Goal: Task Accomplishment & Management: Use online tool/utility

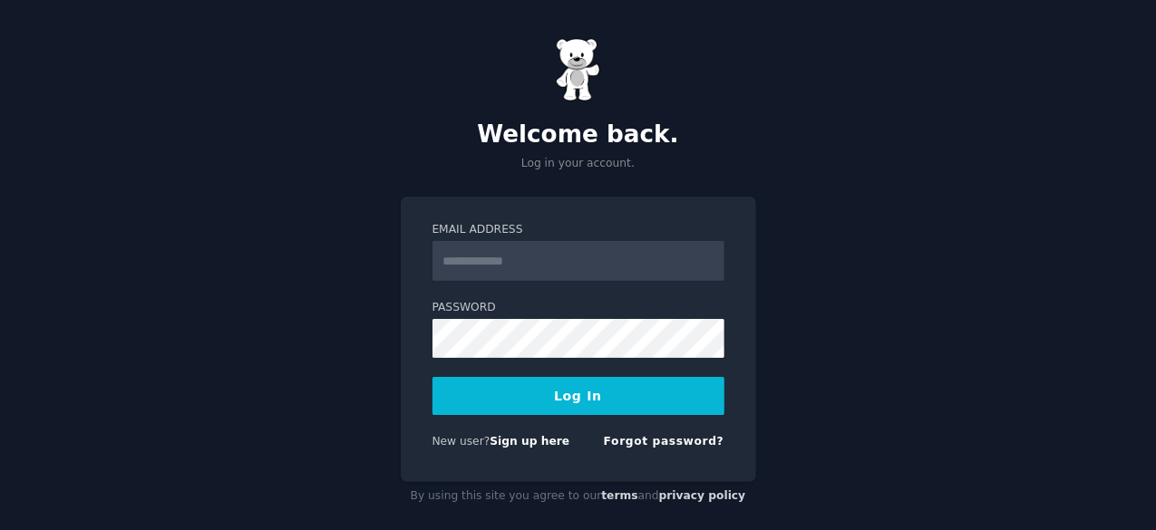
drag, startPoint x: 0, startPoint y: 0, endPoint x: 508, endPoint y: 266, distance: 573.6
click at [508, 266] on input "Email Address" at bounding box center [578, 261] width 292 height 40
type input "**********"
click at [380, 417] on div "**********" at bounding box center [578, 274] width 1156 height 548
click at [527, 396] on button "Log In" at bounding box center [578, 396] width 292 height 38
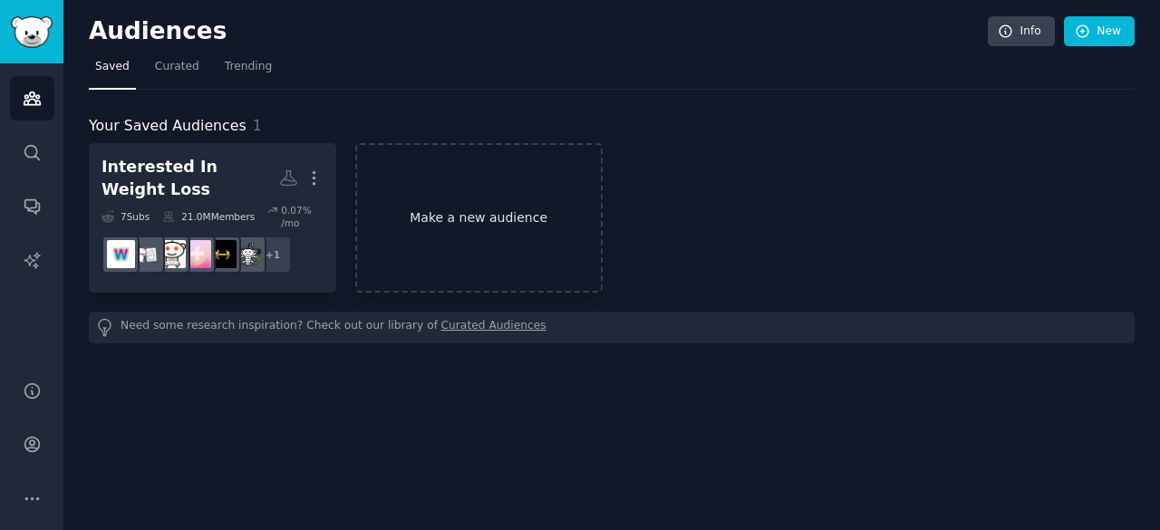
click at [480, 214] on link "Make a new audience" at bounding box center [478, 218] width 247 height 150
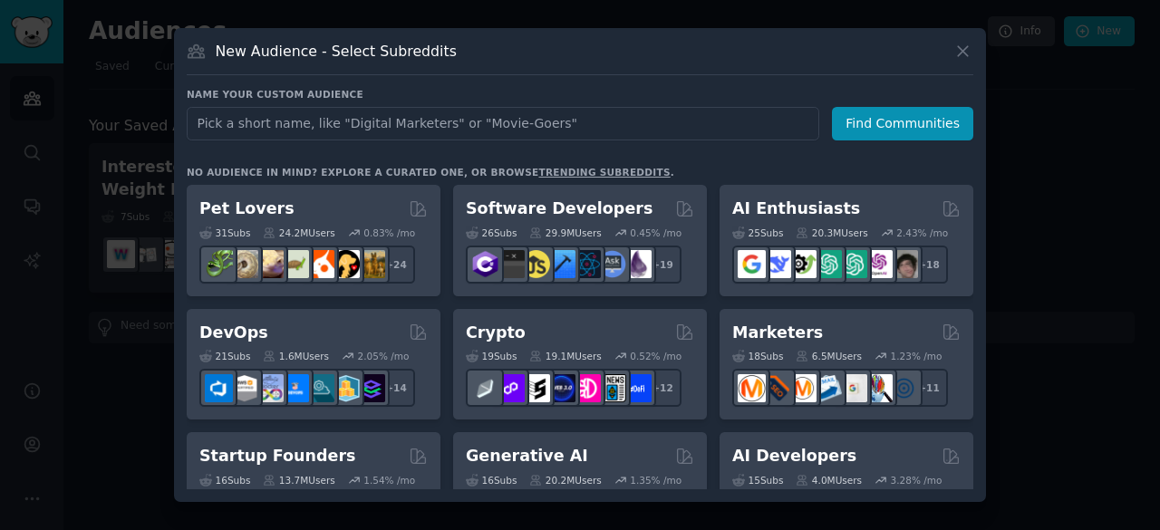
click at [292, 121] on input "text" at bounding box center [503, 124] width 633 height 34
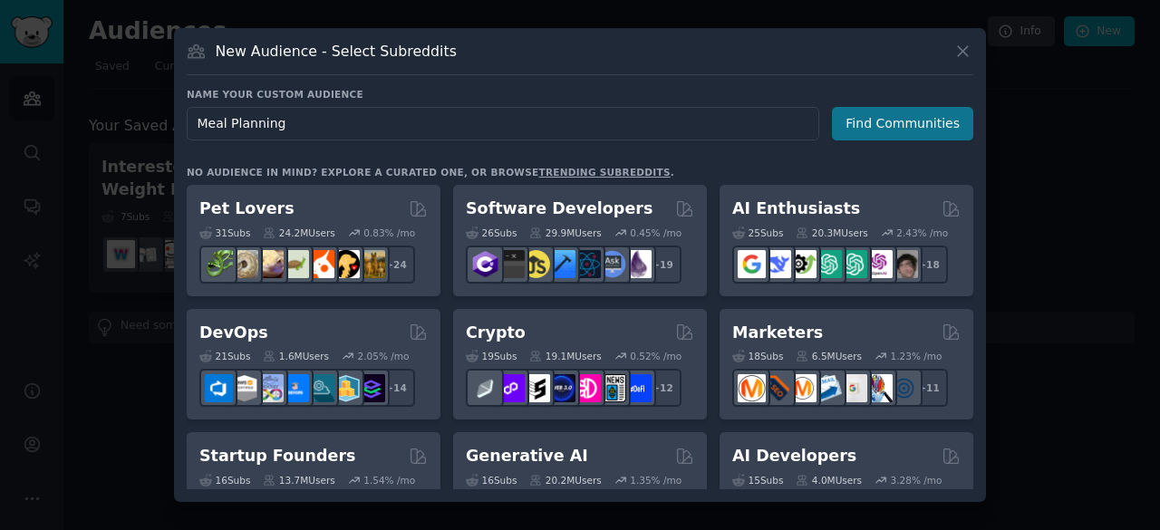
type input "Meal Planning"
click at [901, 128] on button "Find Communities" at bounding box center [902, 124] width 141 height 34
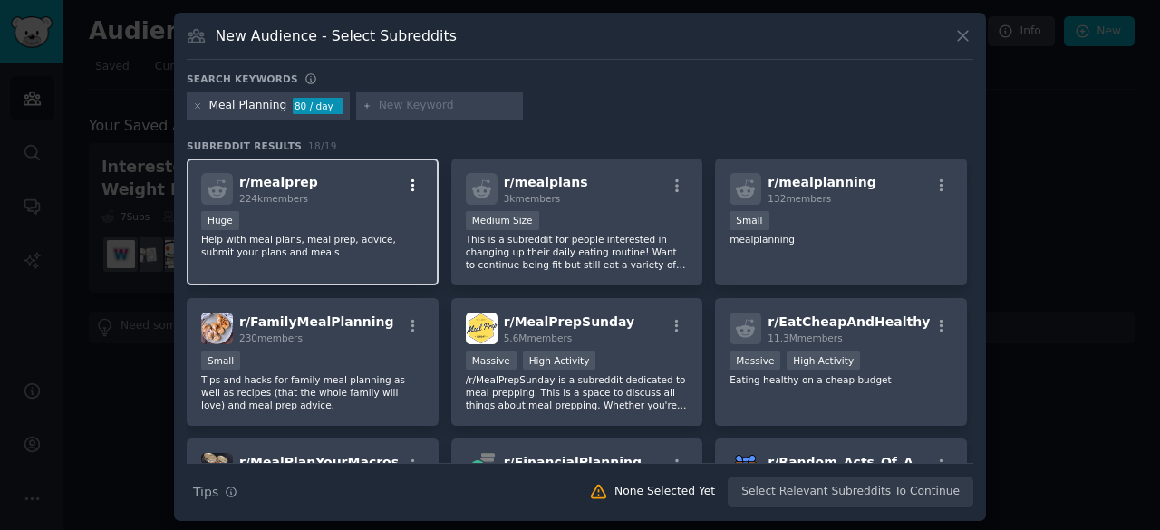
click at [411, 184] on icon "button" at bounding box center [413, 185] width 4 height 13
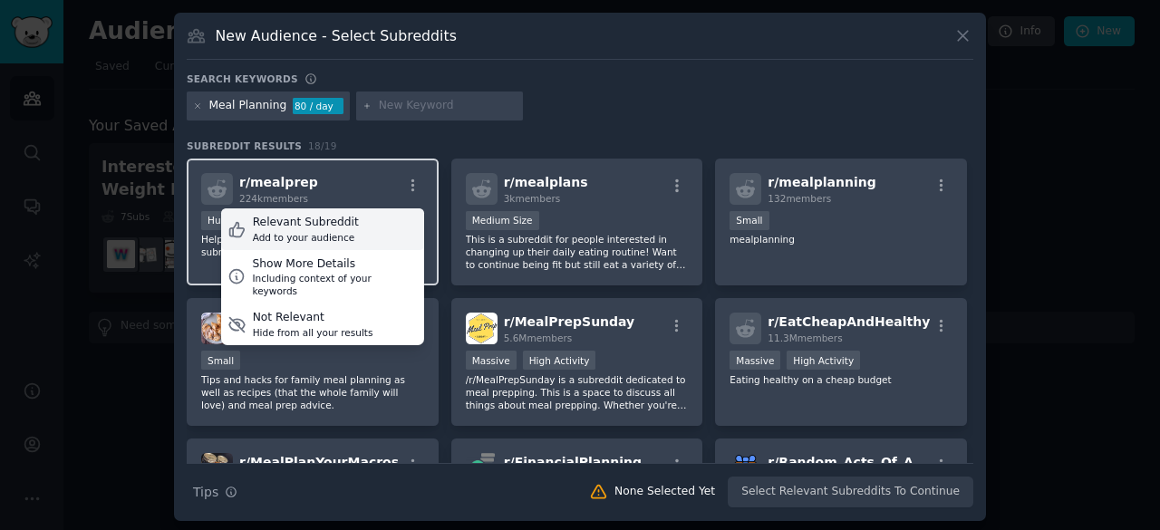
click at [359, 233] on div "Relevant Subreddit Add to your audience" at bounding box center [322, 229] width 203 height 42
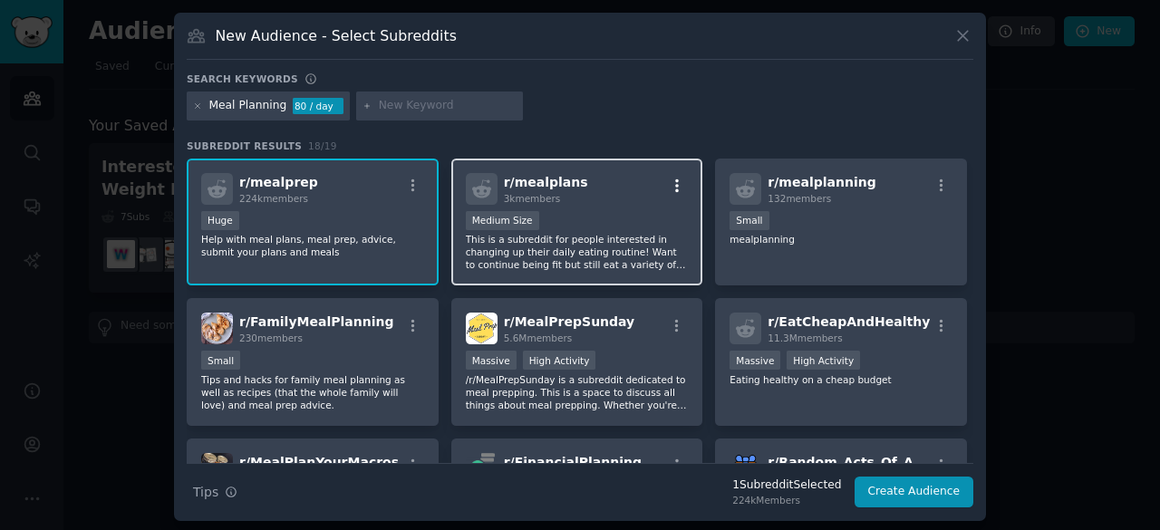
click at [671, 186] on icon "button" at bounding box center [677, 186] width 16 height 16
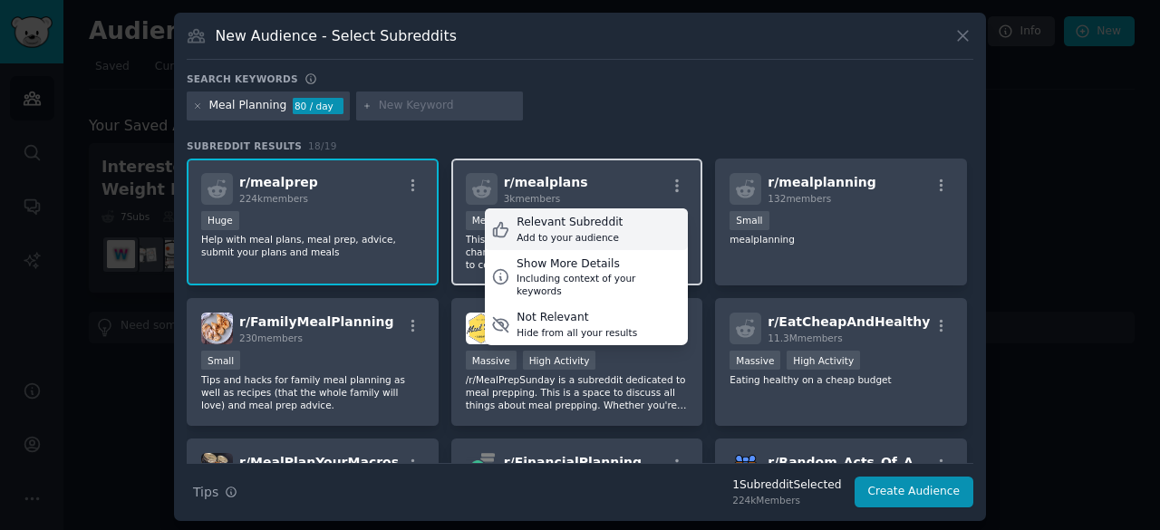
click at [549, 227] on div "Relevant Subreddit" at bounding box center [570, 223] width 106 height 16
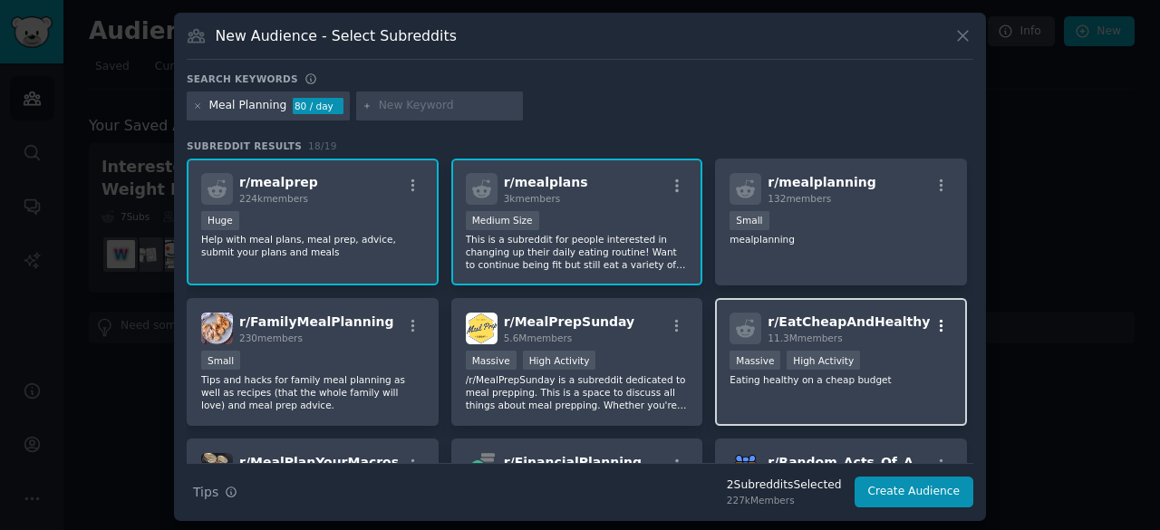
click at [933, 327] on icon "button" at bounding box center [941, 326] width 16 height 16
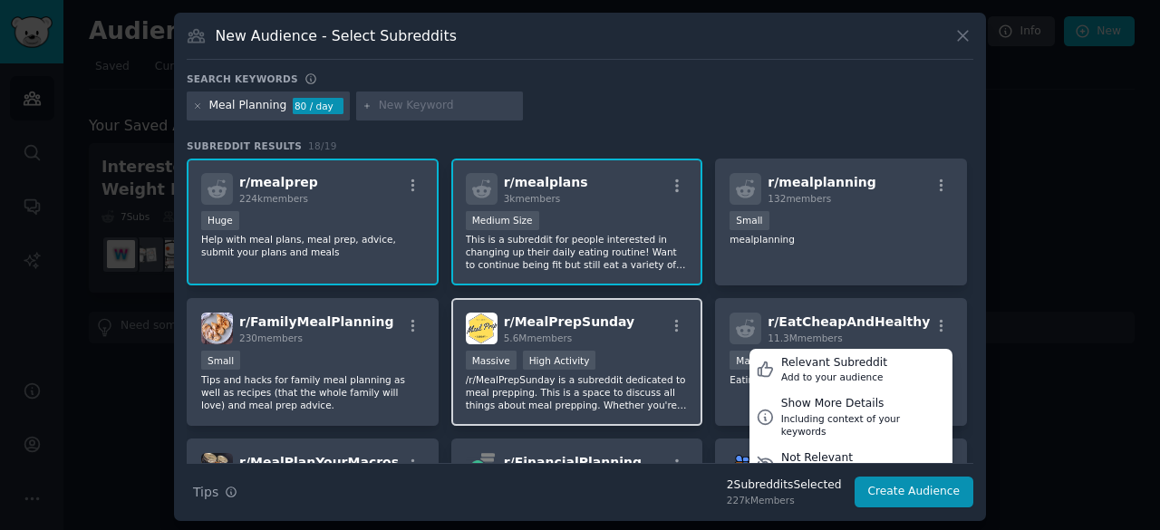
drag, startPoint x: 809, startPoint y: 374, endPoint x: 688, endPoint y: 343, distance: 125.3
click at [809, 374] on div "Add to your audience" at bounding box center [834, 377] width 106 height 13
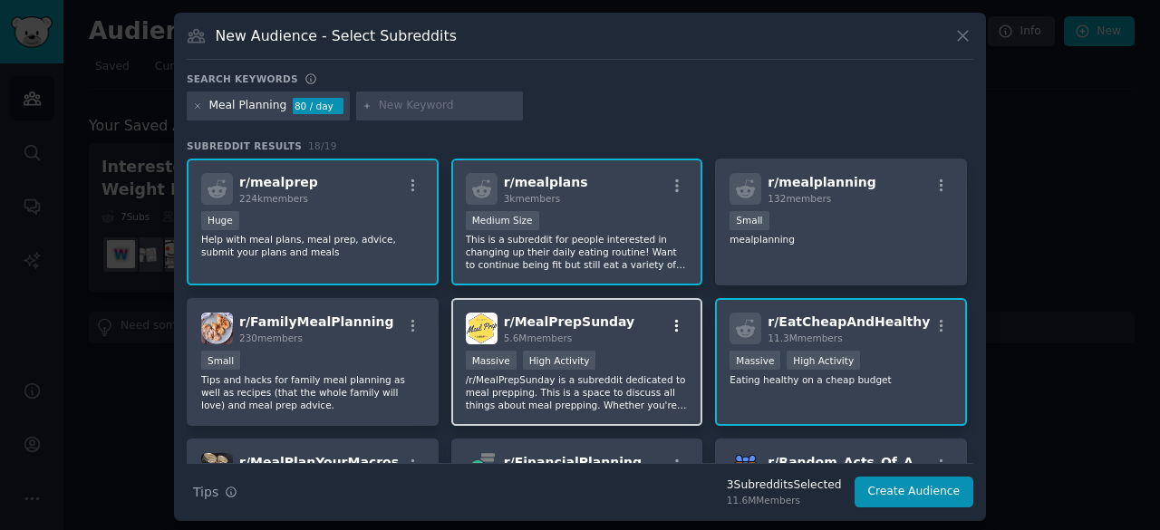
click at [676, 327] on icon "button" at bounding box center [677, 326] width 16 height 16
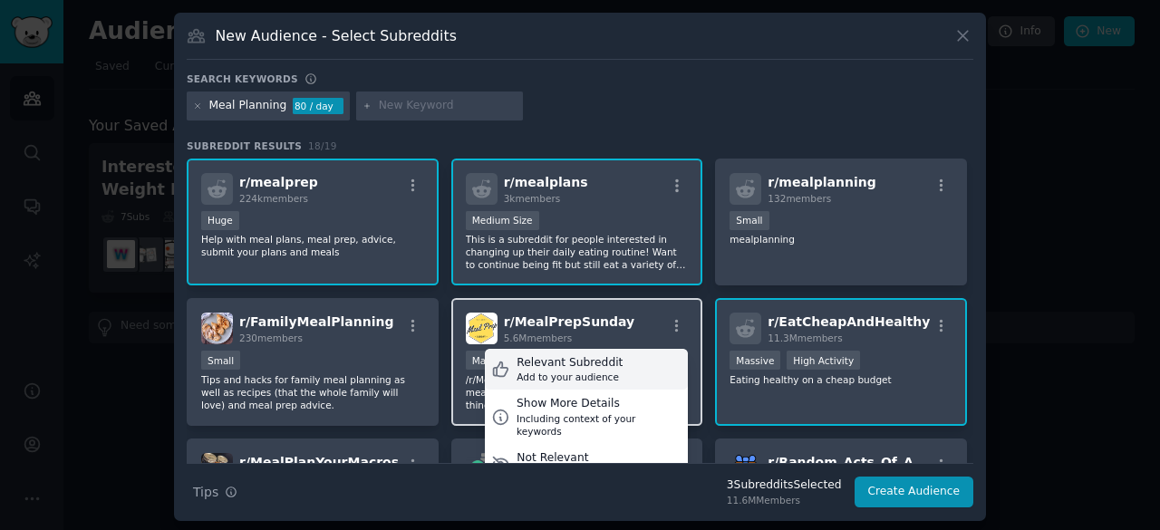
click at [544, 363] on div "Relevant Subreddit" at bounding box center [570, 363] width 106 height 16
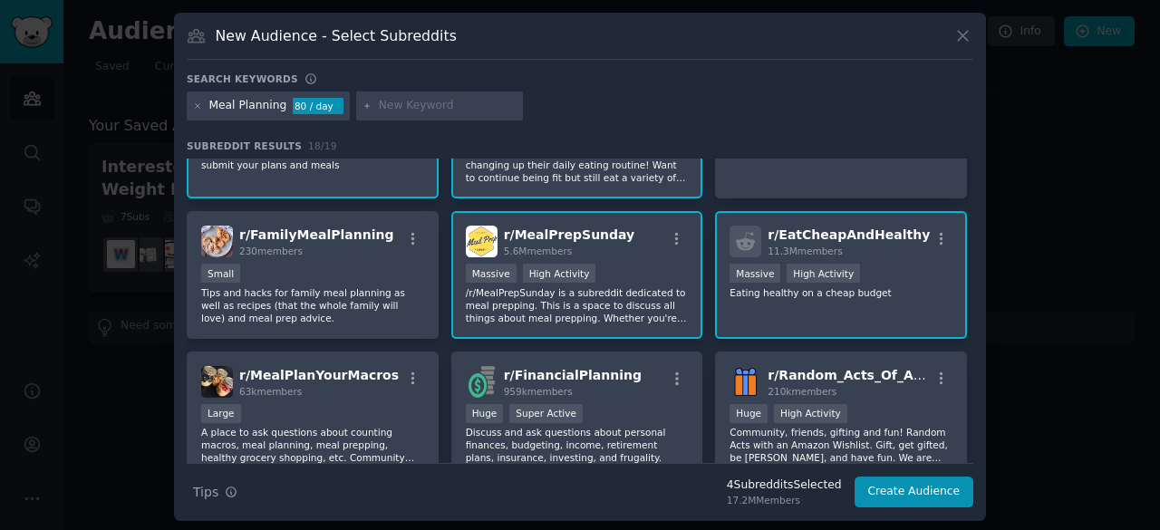
scroll to position [181, 0]
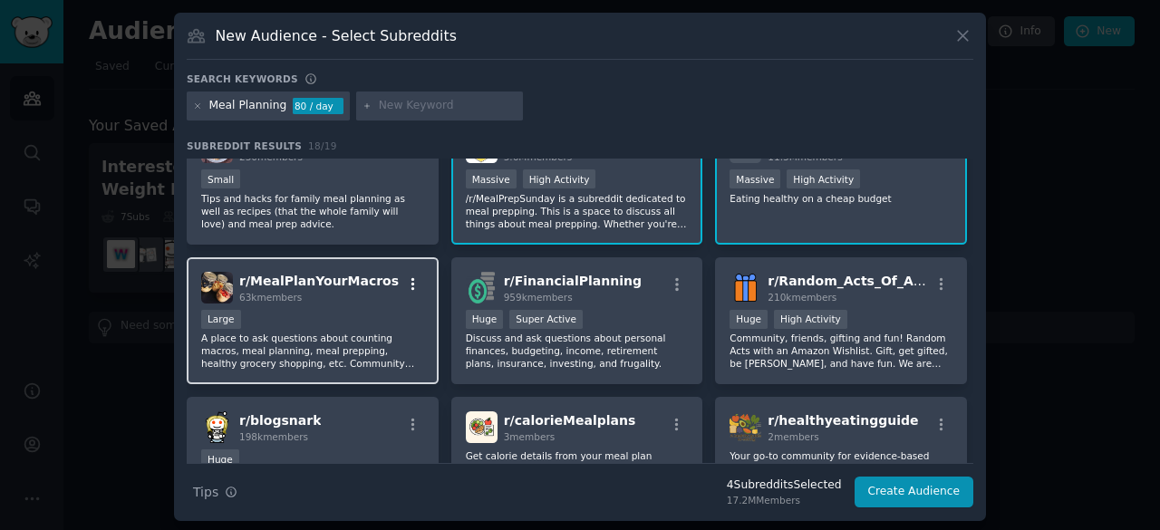
click at [406, 285] on icon "button" at bounding box center [413, 284] width 16 height 16
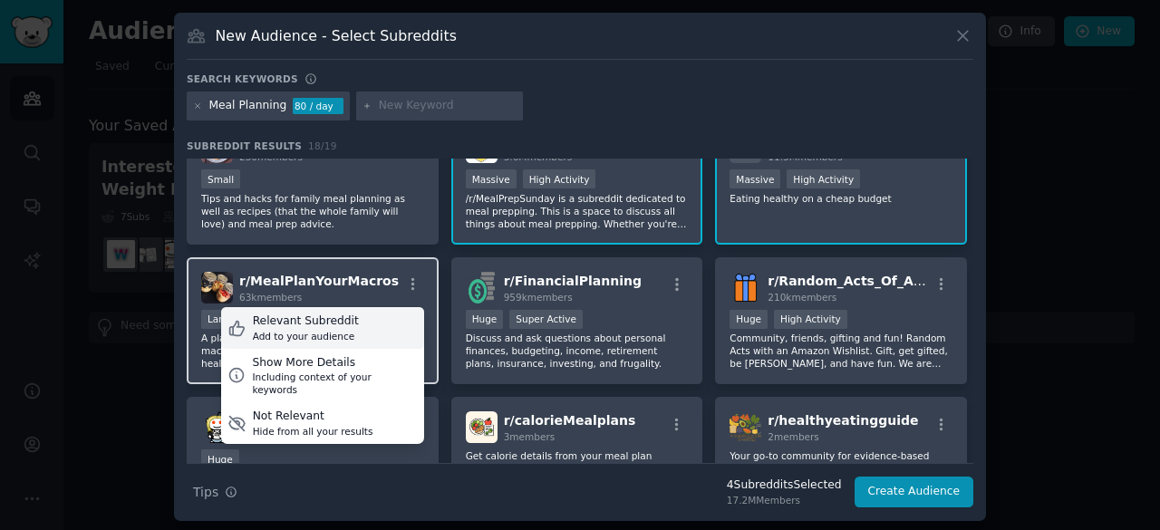
click at [297, 330] on div "Add to your audience" at bounding box center [306, 336] width 106 height 13
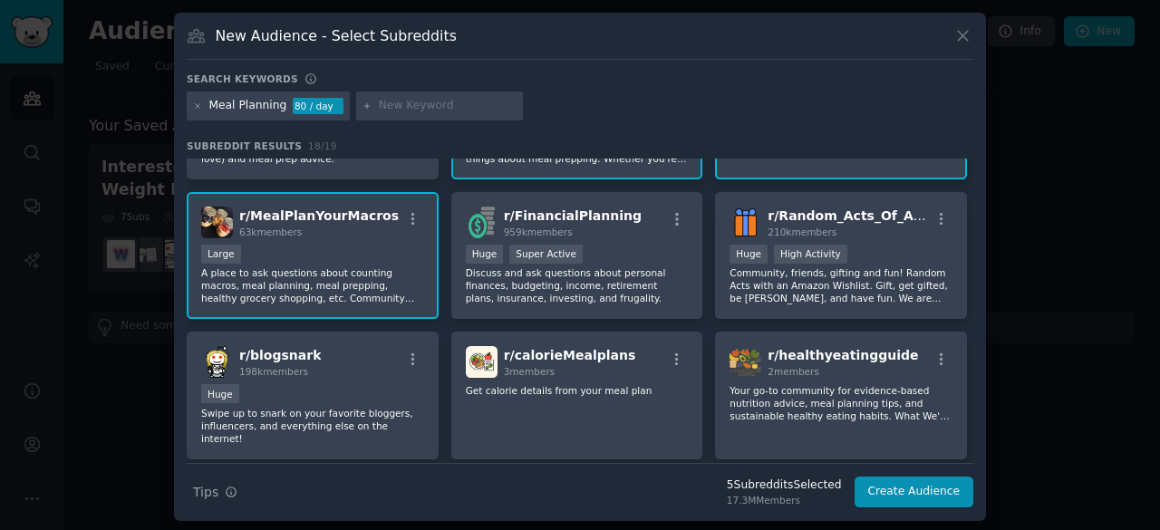
scroll to position [272, 0]
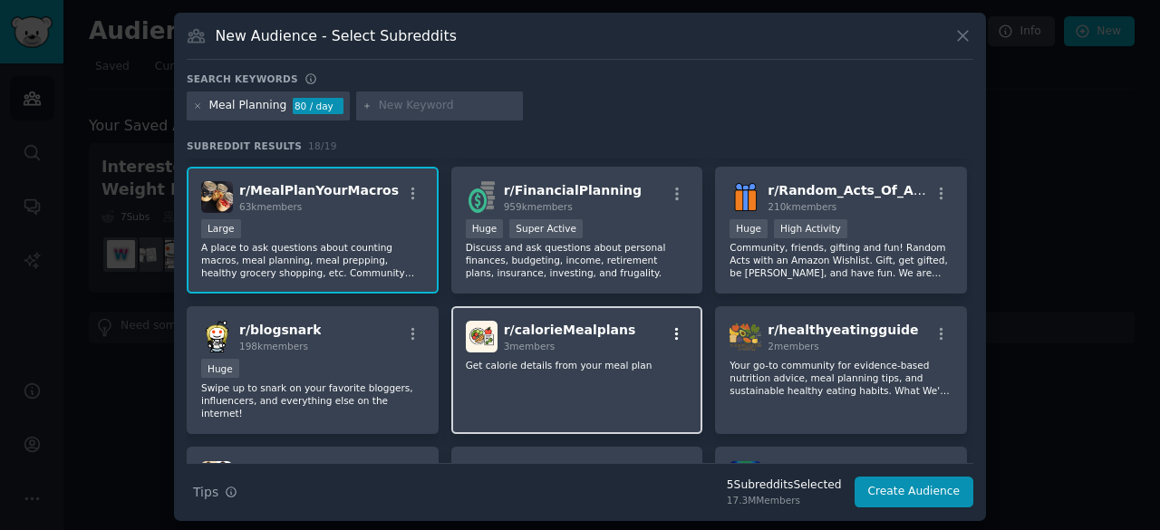
click at [675, 333] on icon "button" at bounding box center [677, 334] width 16 height 16
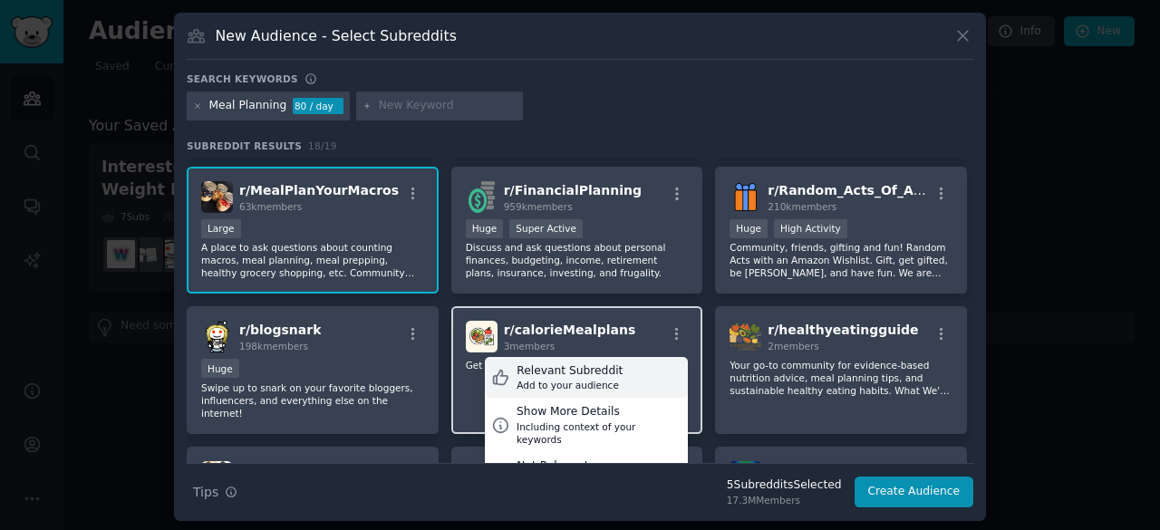
click at [553, 372] on div "Relevant Subreddit" at bounding box center [570, 371] width 106 height 16
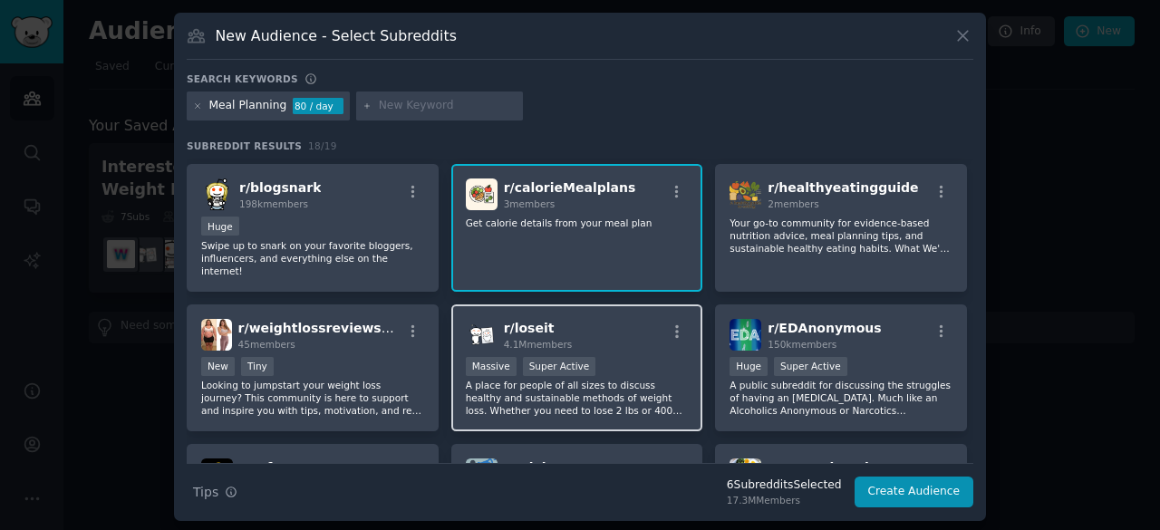
scroll to position [453, 0]
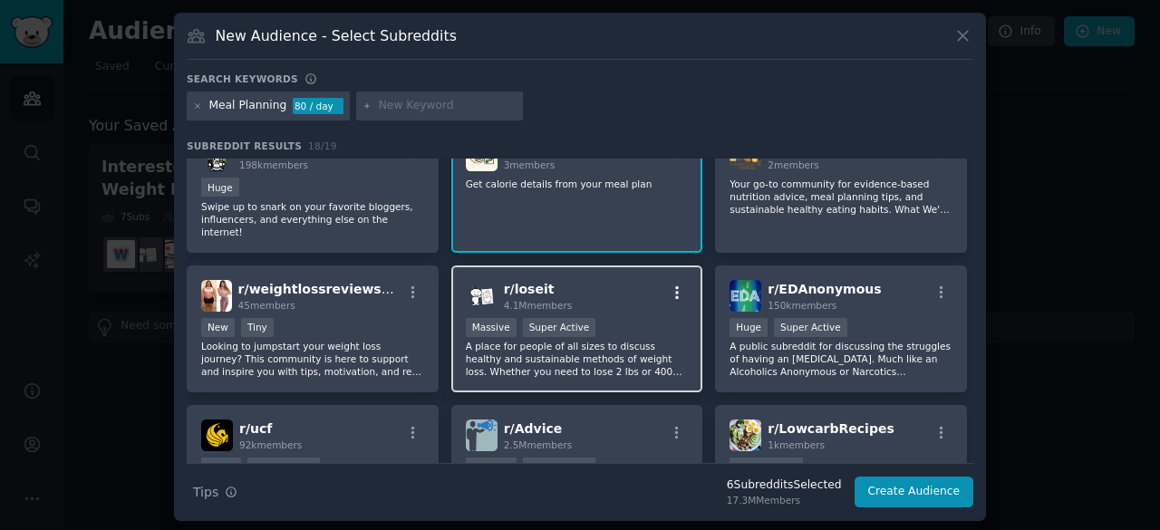
click at [669, 285] on icon "button" at bounding box center [677, 293] width 16 height 16
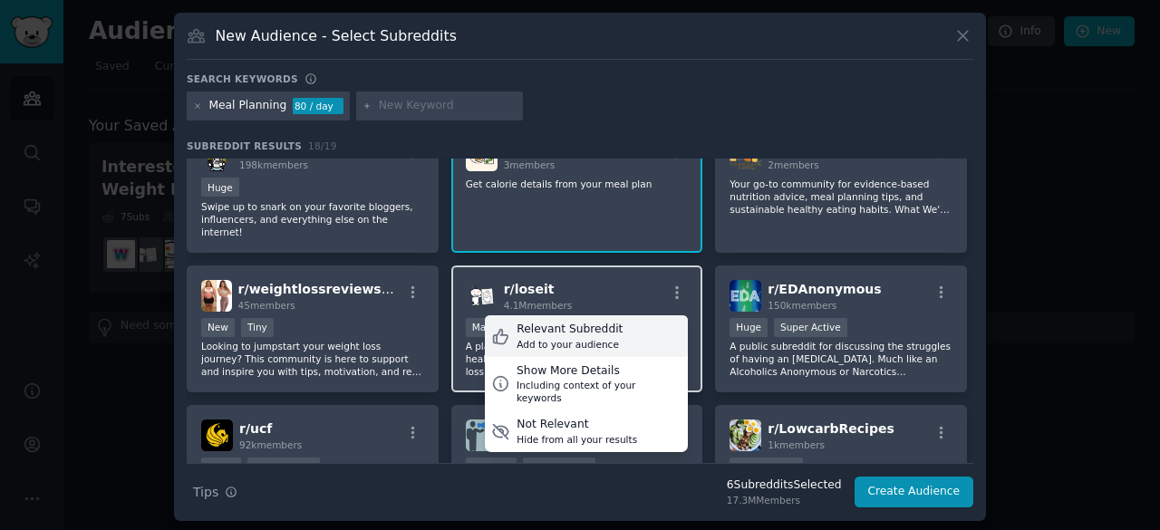
click at [547, 338] on div "Add to your audience" at bounding box center [570, 344] width 106 height 13
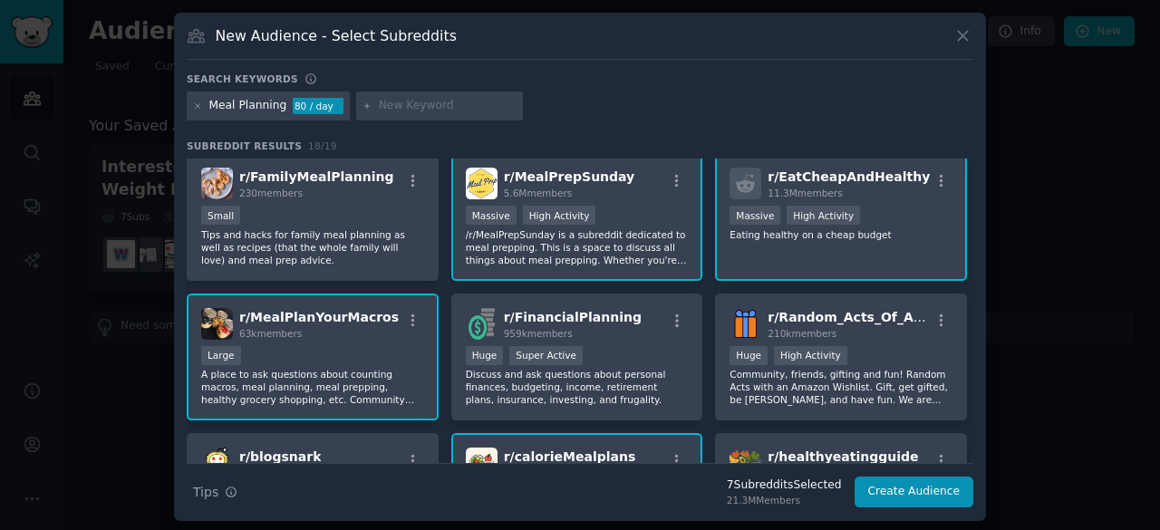
scroll to position [0, 0]
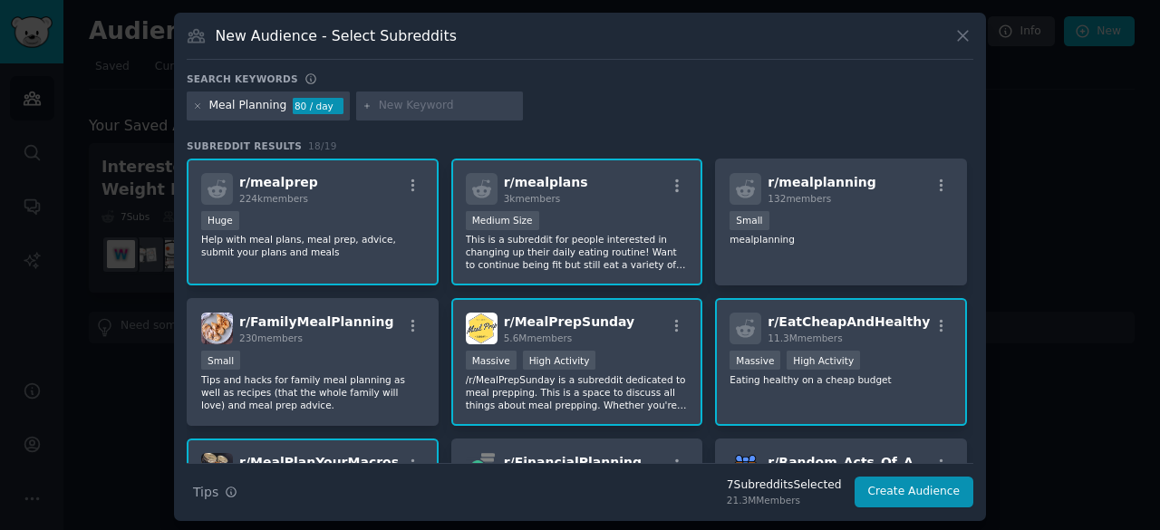
click at [423, 110] on input "text" at bounding box center [448, 106] width 138 height 16
type input "1400isenough"
click at [365, 105] on icon at bounding box center [367, 105] width 5 height 5
click at [909, 490] on button "Create Audience" at bounding box center [915, 492] width 120 height 31
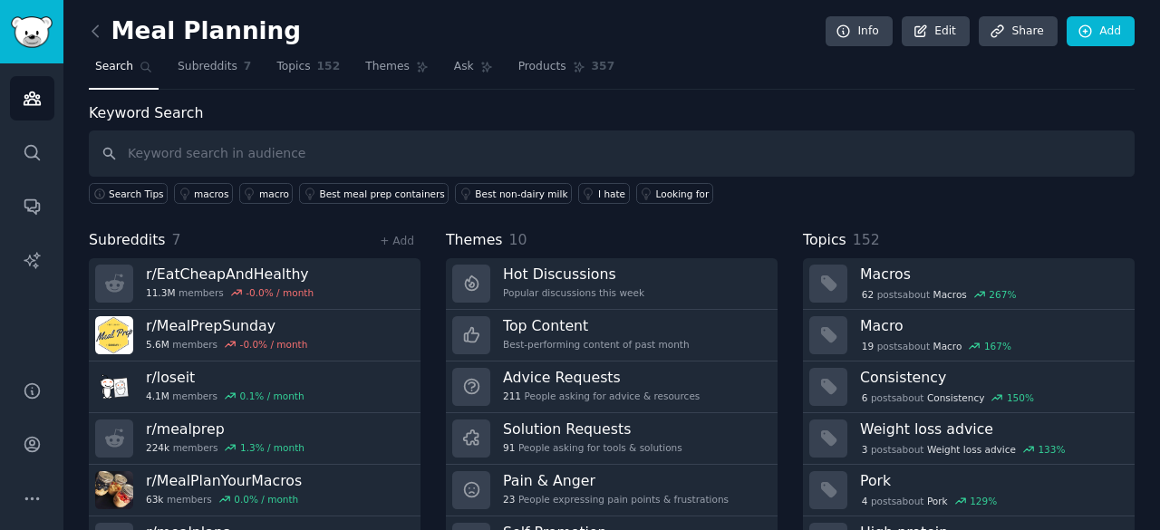
click at [285, 152] on input "text" at bounding box center [612, 154] width 1046 height 46
type input "Meal planning"
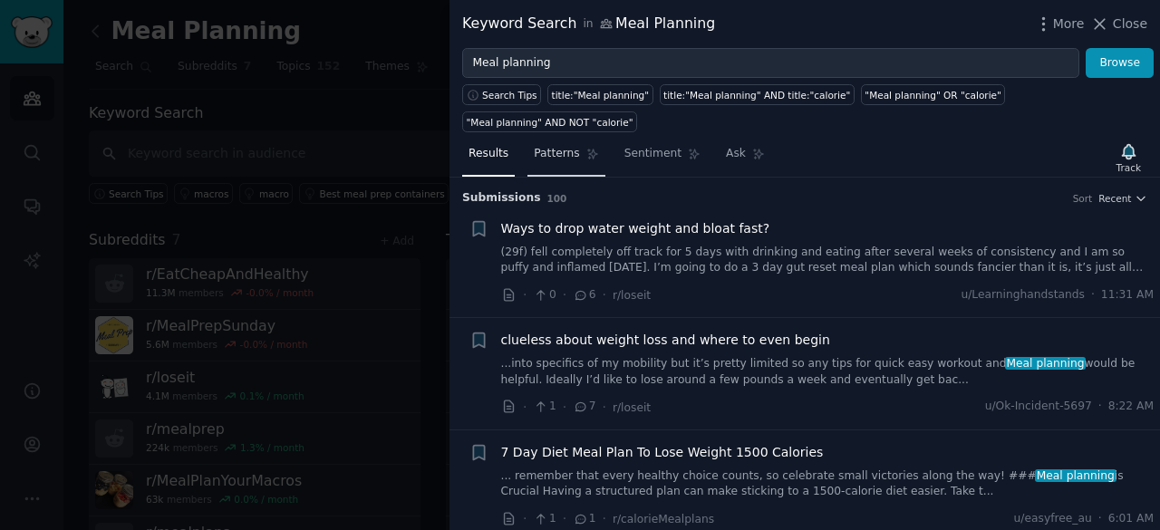
drag, startPoint x: 547, startPoint y: 131, endPoint x: 532, endPoint y: 139, distance: 16.2
click at [547, 146] on span "Patterns" at bounding box center [556, 154] width 45 height 16
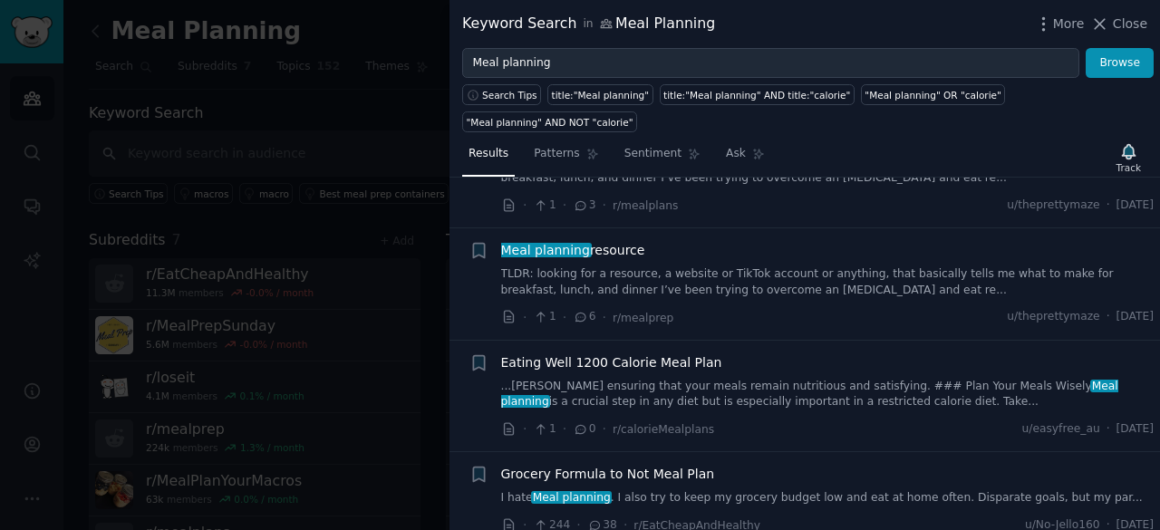
scroll to position [2356, 0]
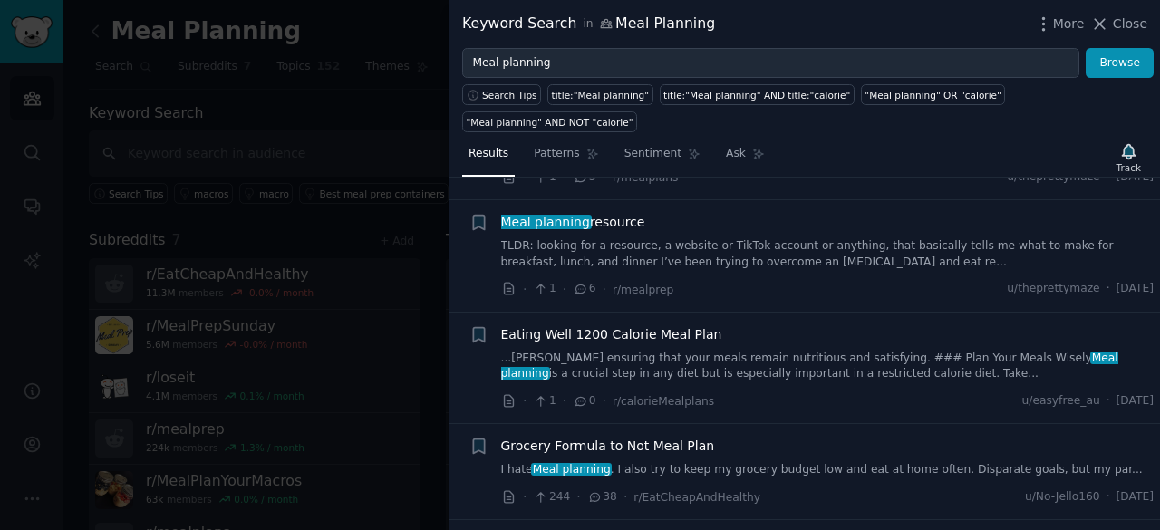
click at [367, 85] on div at bounding box center [580, 265] width 1160 height 530
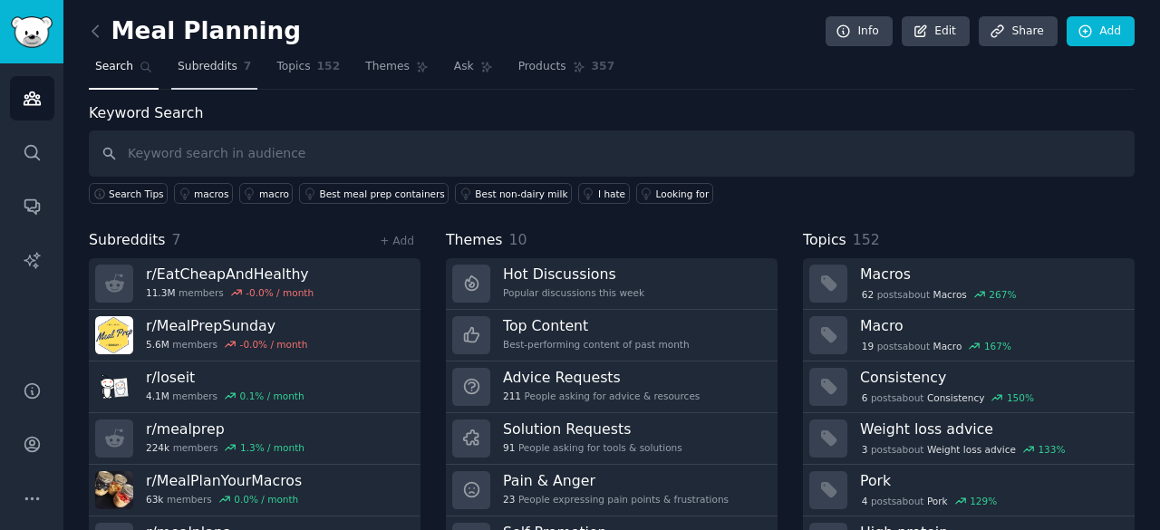
click at [205, 76] on link "Subreddits 7" at bounding box center [214, 71] width 86 height 37
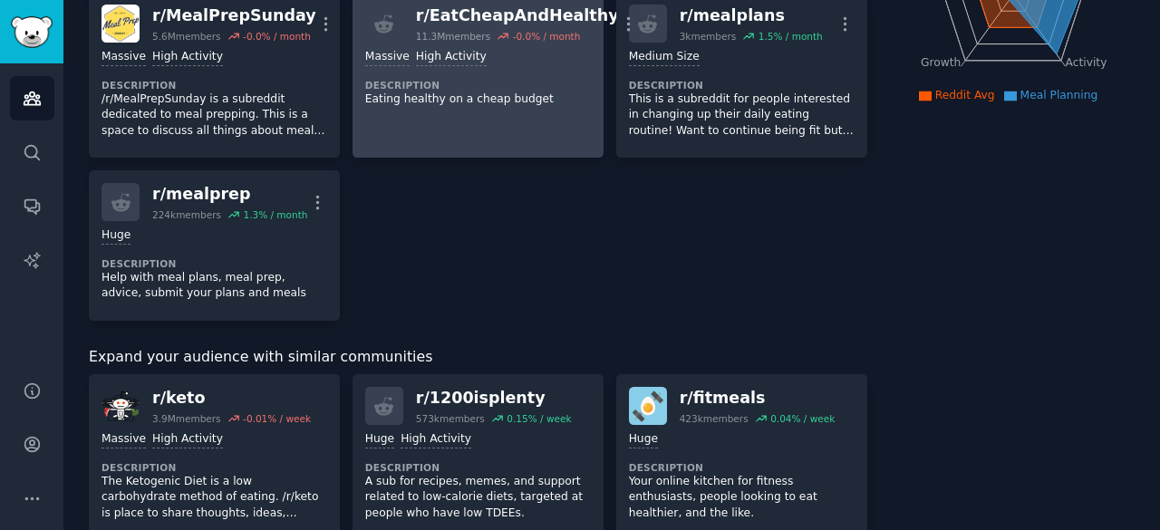
scroll to position [544, 0]
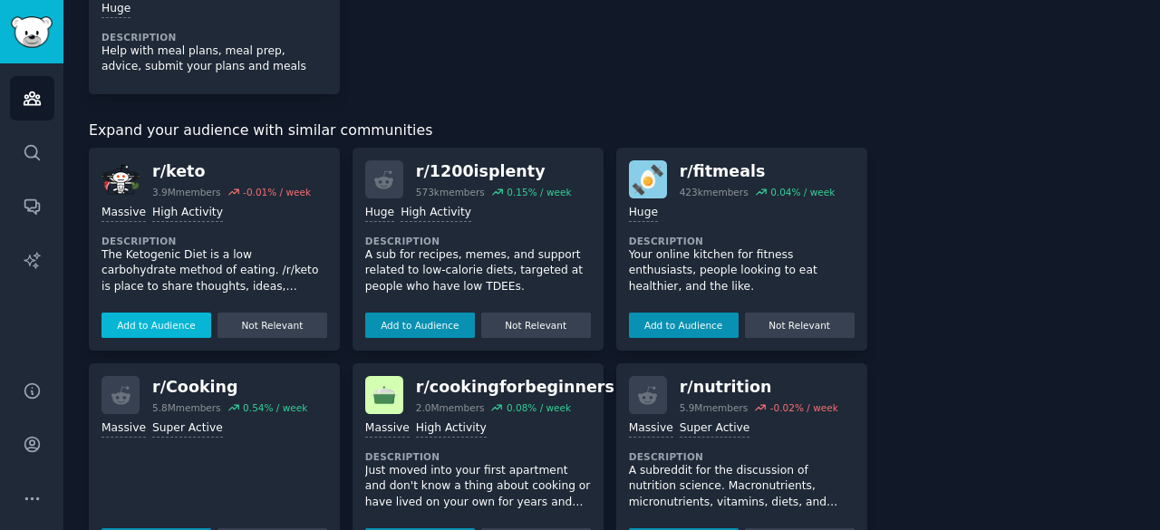
click at [167, 326] on button "Add to Audience" at bounding box center [157, 325] width 110 height 25
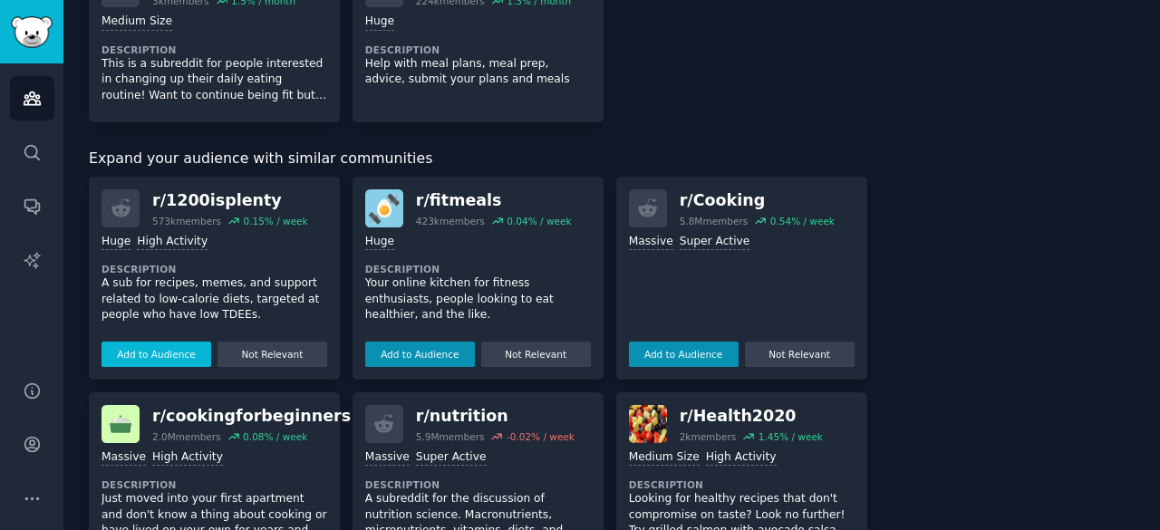
click at [154, 350] on button "Add to Audience" at bounding box center [157, 354] width 110 height 25
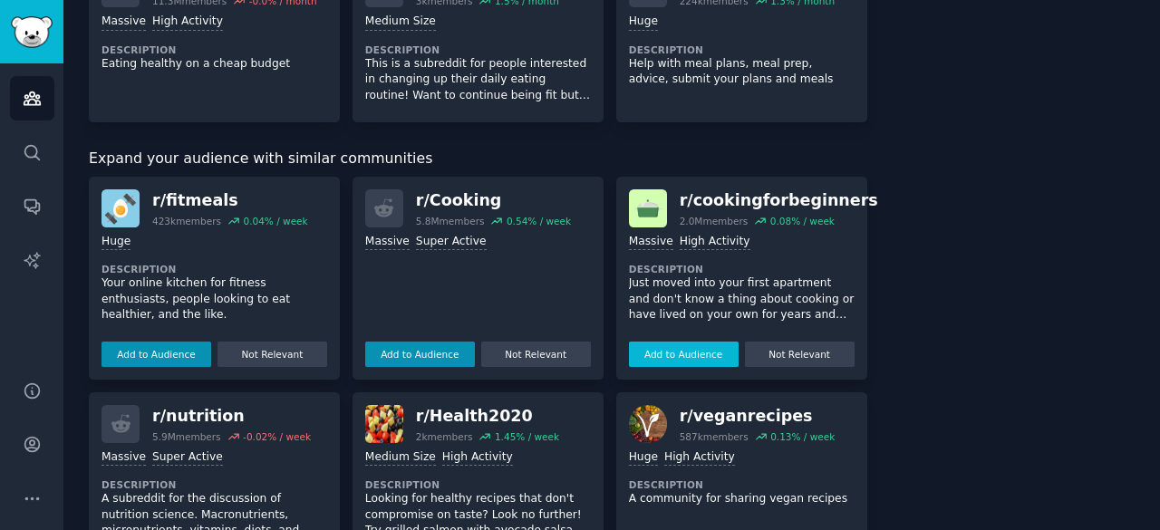
click at [664, 342] on button "Add to Audience" at bounding box center [684, 354] width 110 height 25
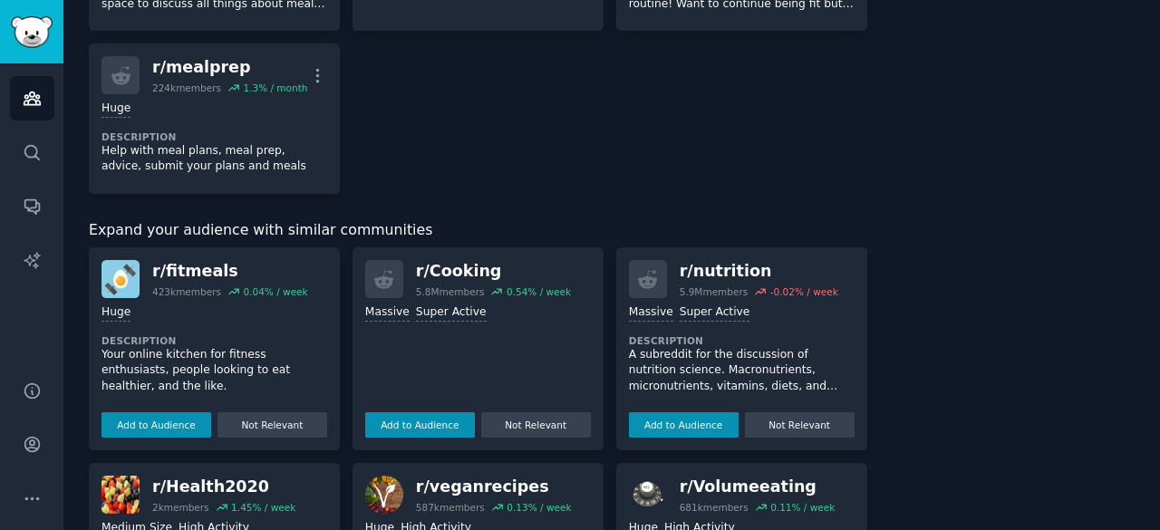
scroll to position [725, 0]
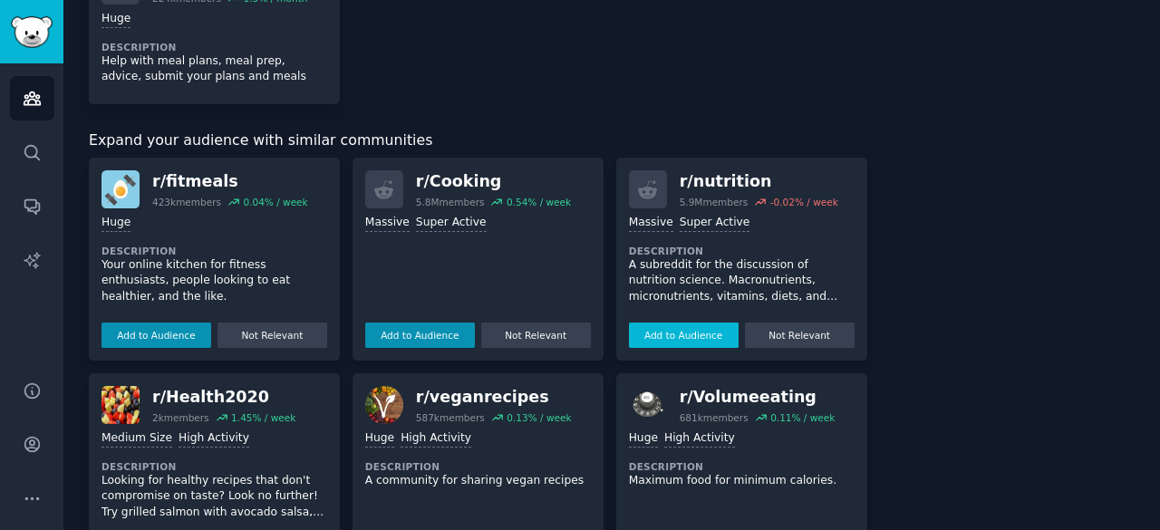
click at [674, 327] on button "Add to Audience" at bounding box center [684, 335] width 110 height 25
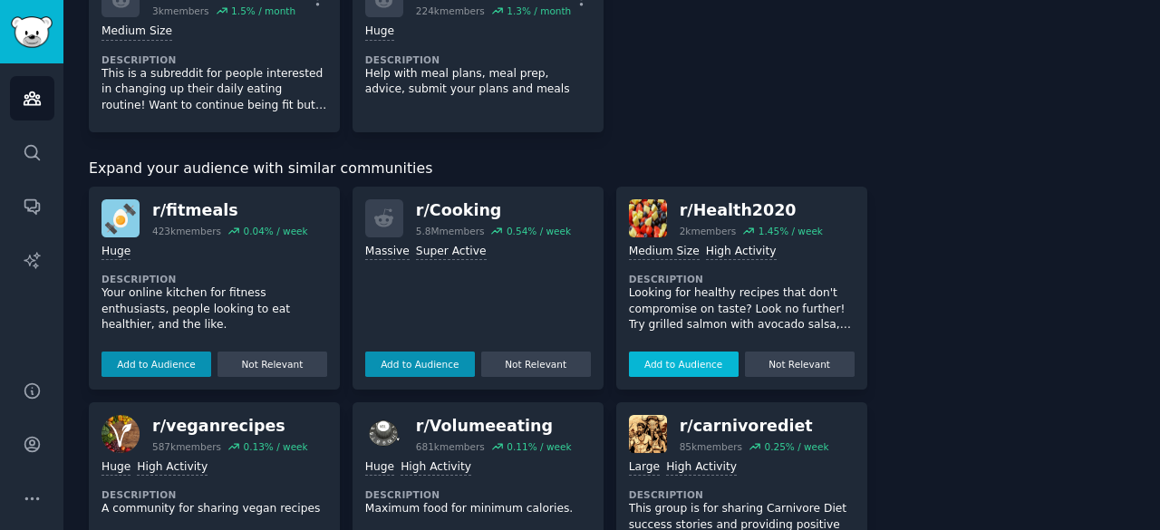
click at [653, 352] on button "Add to Audience" at bounding box center [684, 364] width 110 height 25
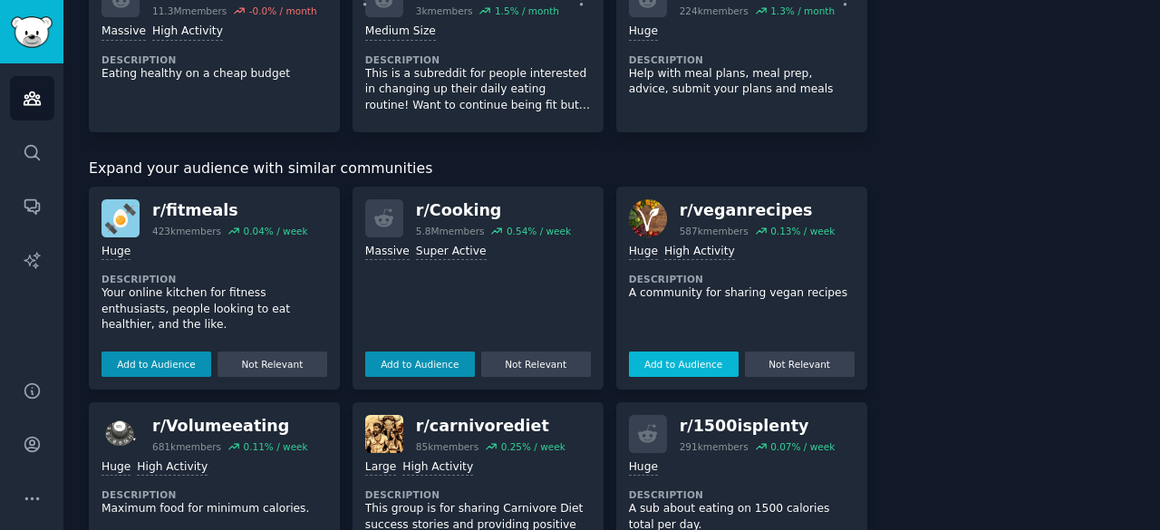
click at [656, 352] on button "Add to Audience" at bounding box center [684, 364] width 110 height 25
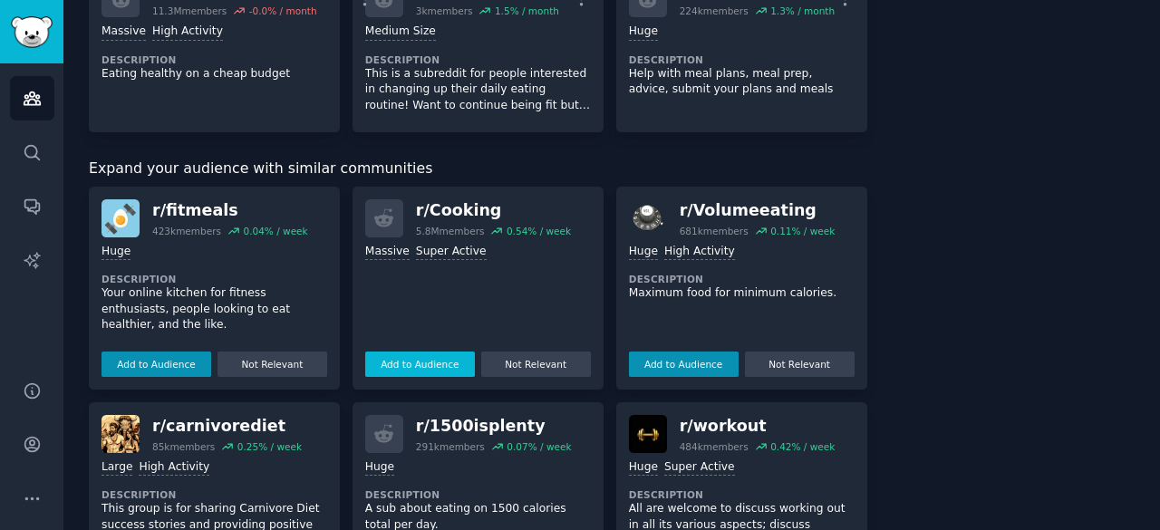
click at [434, 352] on button "Add to Audience" at bounding box center [420, 364] width 110 height 25
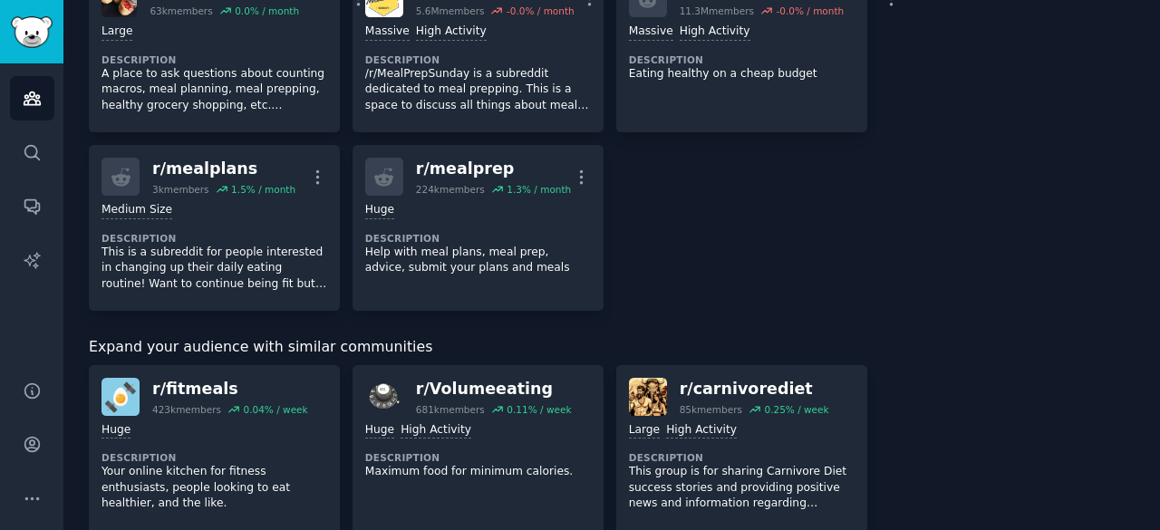
click at [140, 524] on div "Add to Audience Not Relevant" at bounding box center [215, 540] width 226 height 32
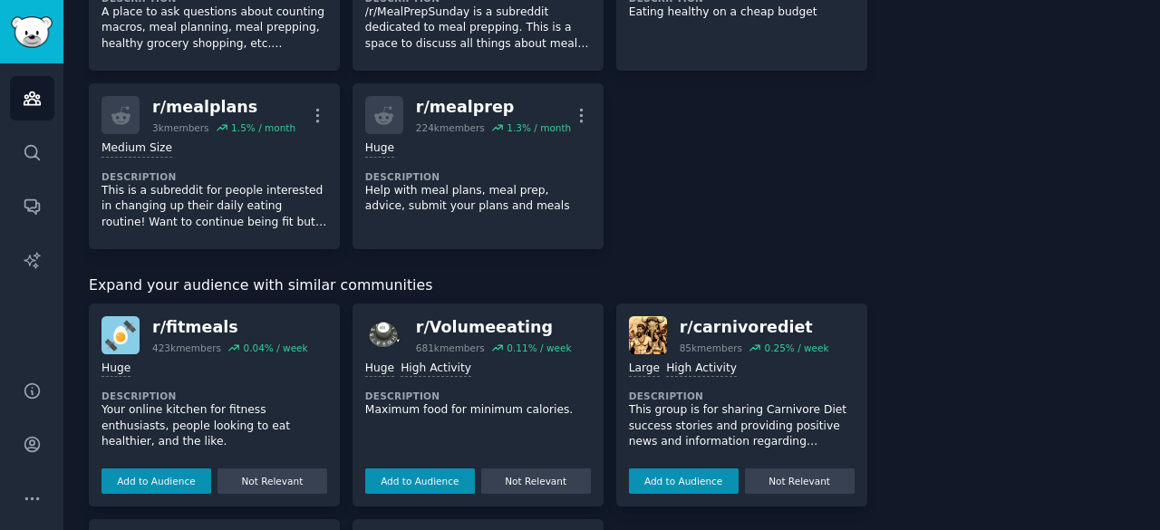
scroll to position [816, 0]
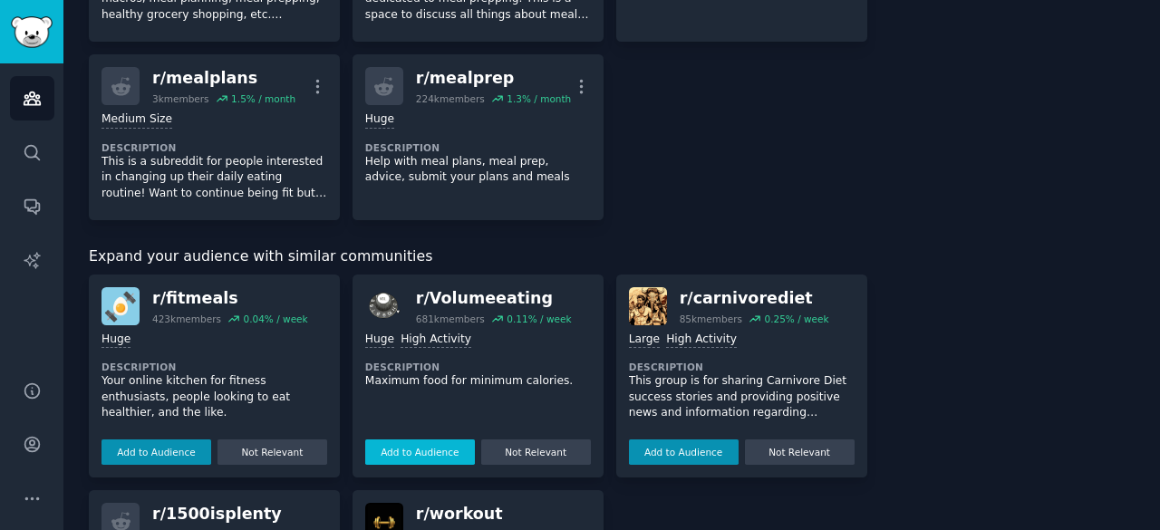
click at [401, 440] on button "Add to Audience" at bounding box center [420, 452] width 110 height 25
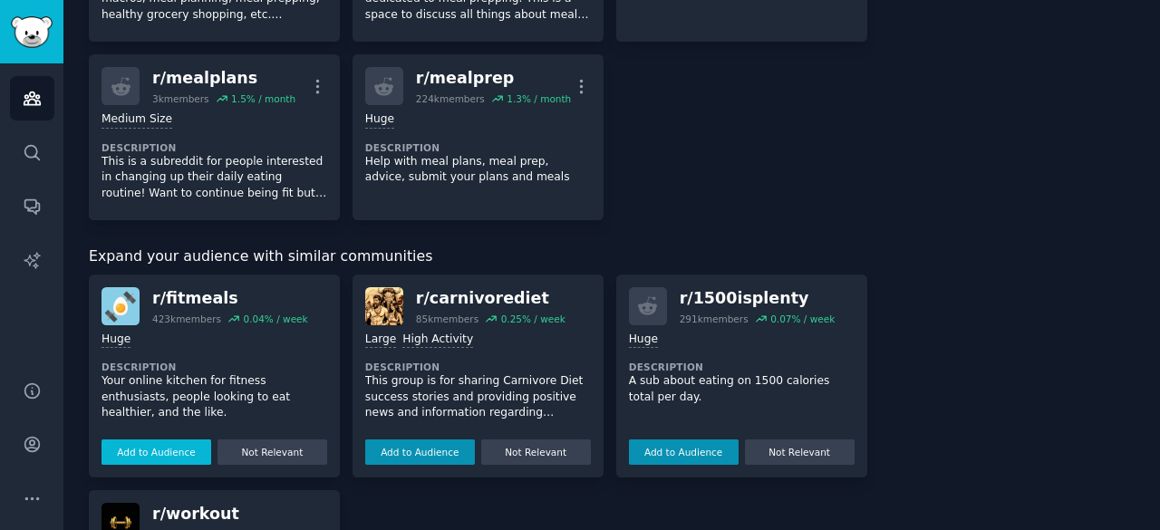
click at [138, 440] on button "Add to Audience" at bounding box center [157, 452] width 110 height 25
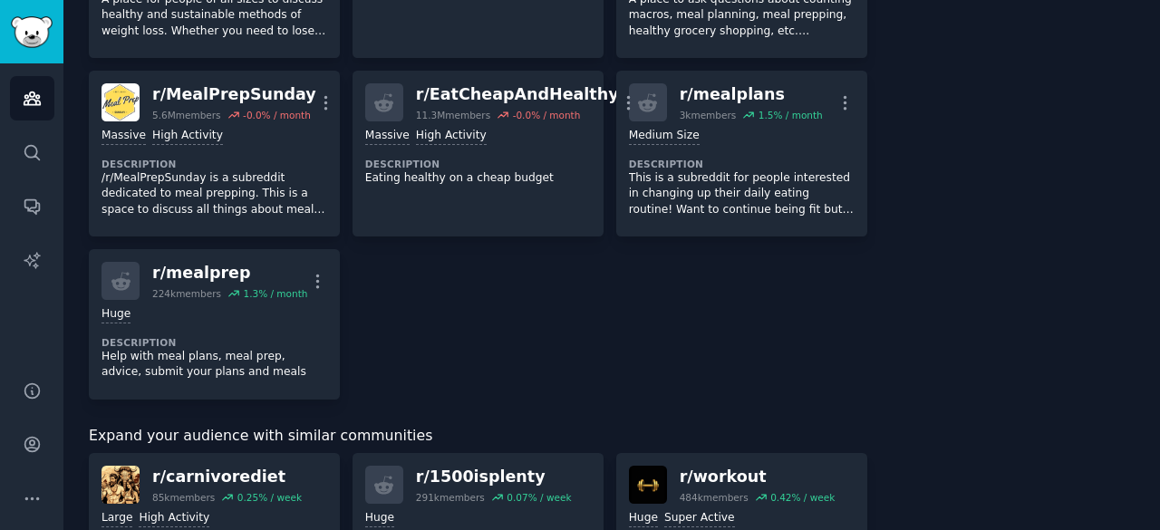
scroll to position [906, 0]
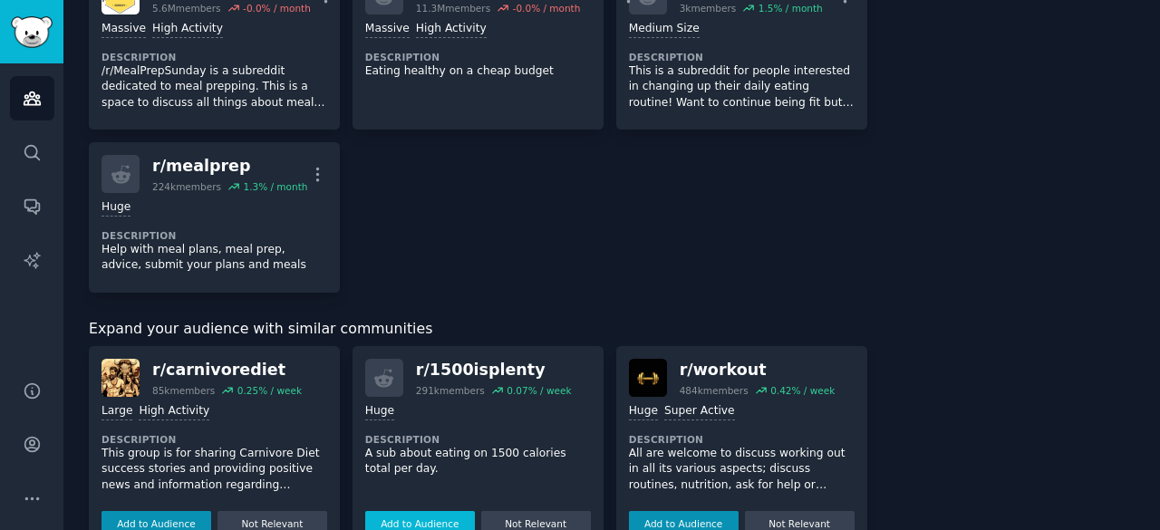
click at [131, 511] on button "Add to Audience" at bounding box center [157, 523] width 110 height 25
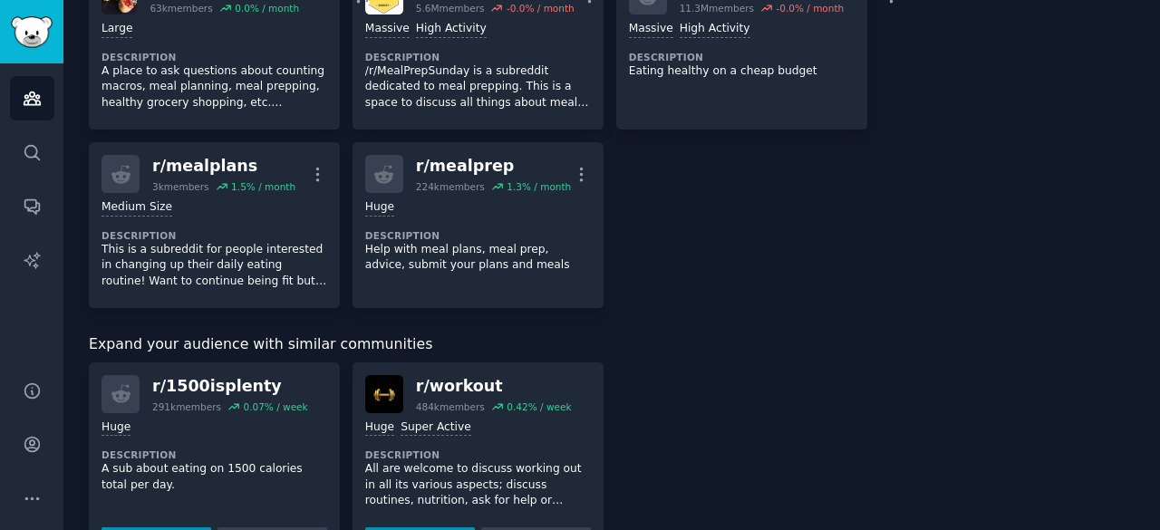
scroll to position [922, 0]
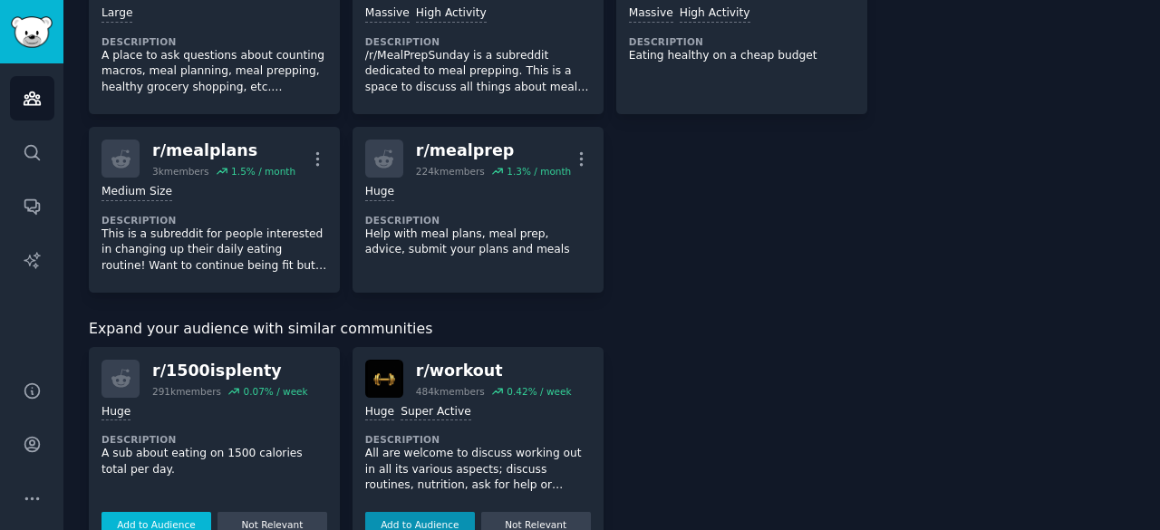
click at [143, 512] on button "Add to Audience" at bounding box center [157, 524] width 110 height 25
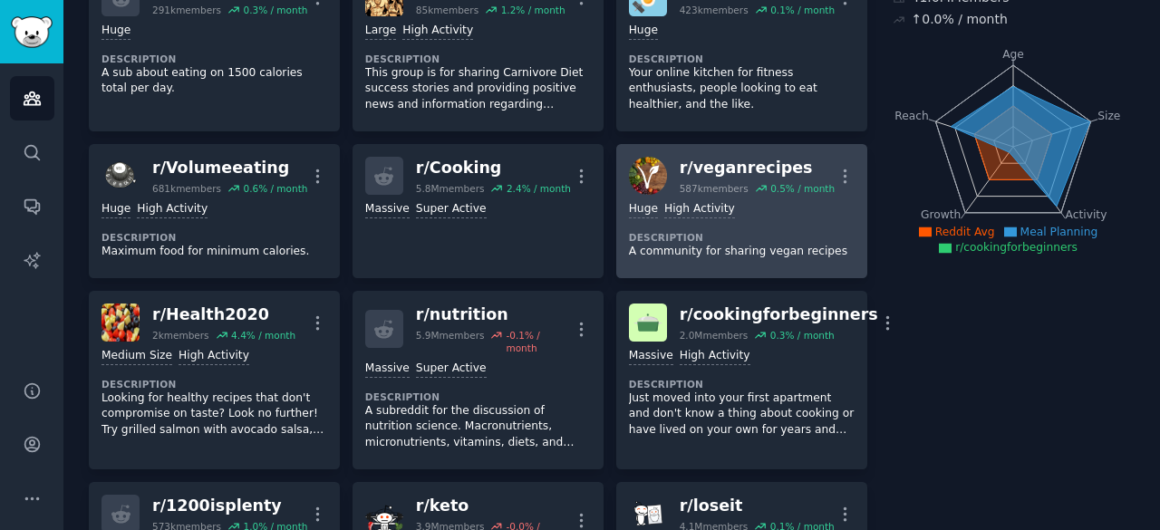
scroll to position [0, 0]
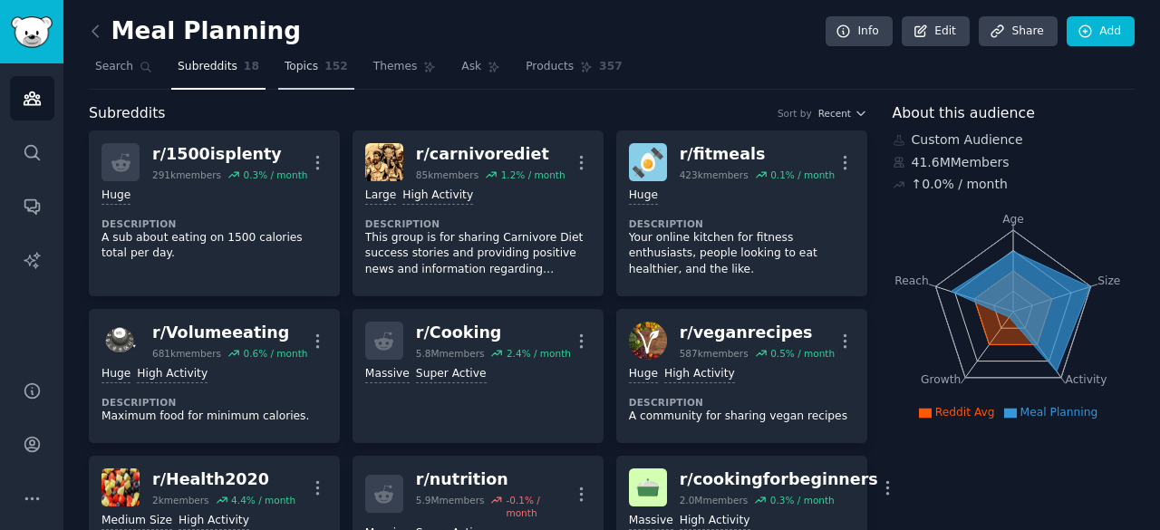
click at [295, 68] on span "Topics" at bounding box center [302, 67] width 34 height 16
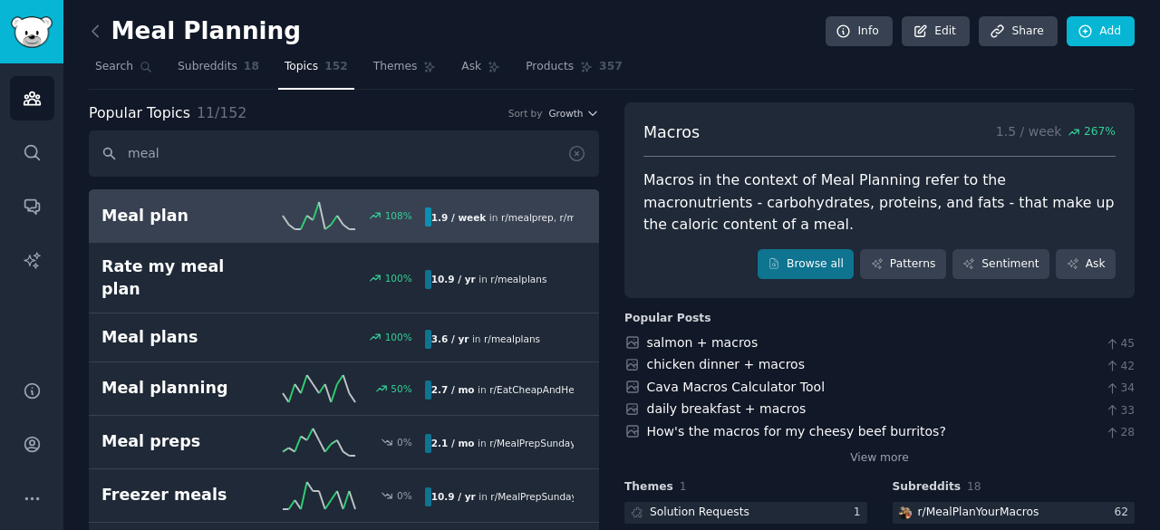
type input "meal"
click at [188, 211] on h2 "Meal plan" at bounding box center [182, 216] width 161 height 23
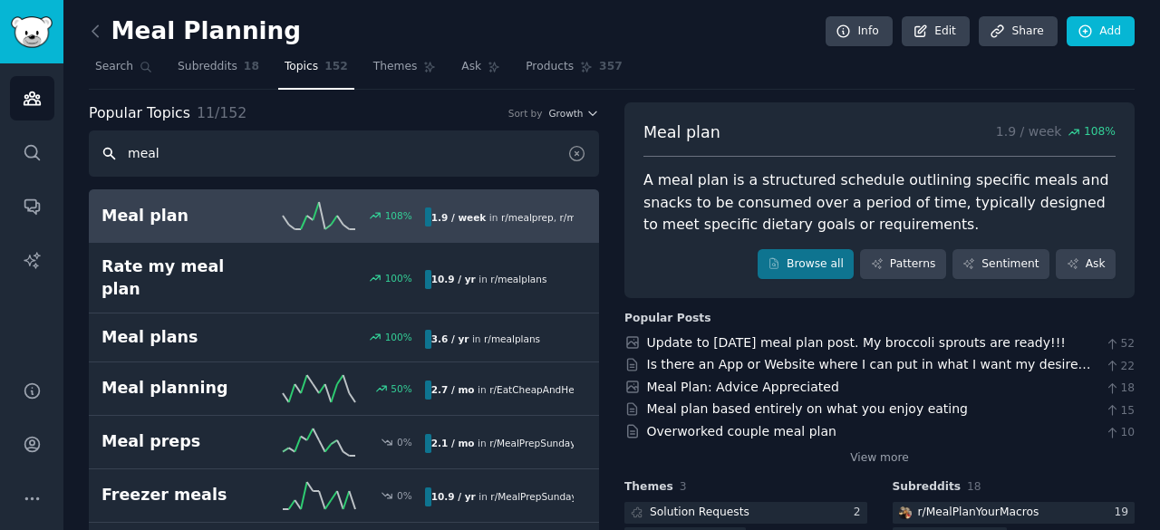
click at [216, 160] on input "meal" at bounding box center [344, 154] width 510 height 46
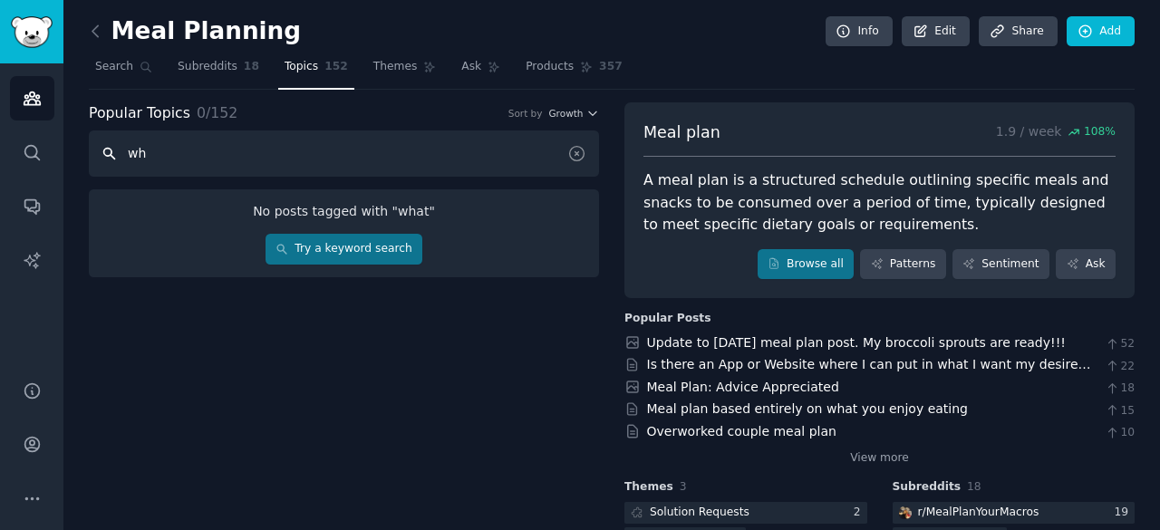
type input "w"
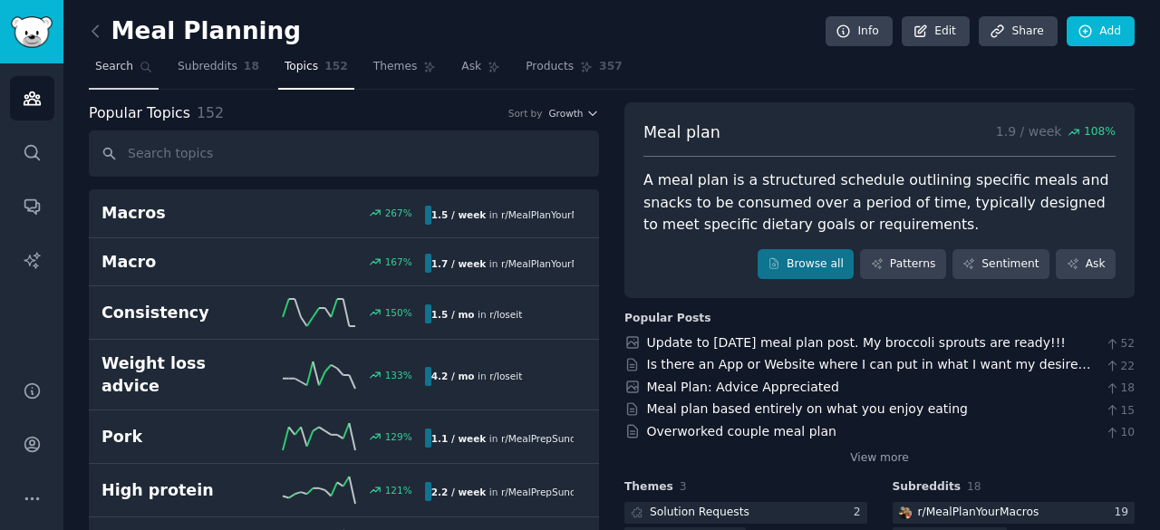
click at [125, 59] on span "Search" at bounding box center [114, 67] width 38 height 16
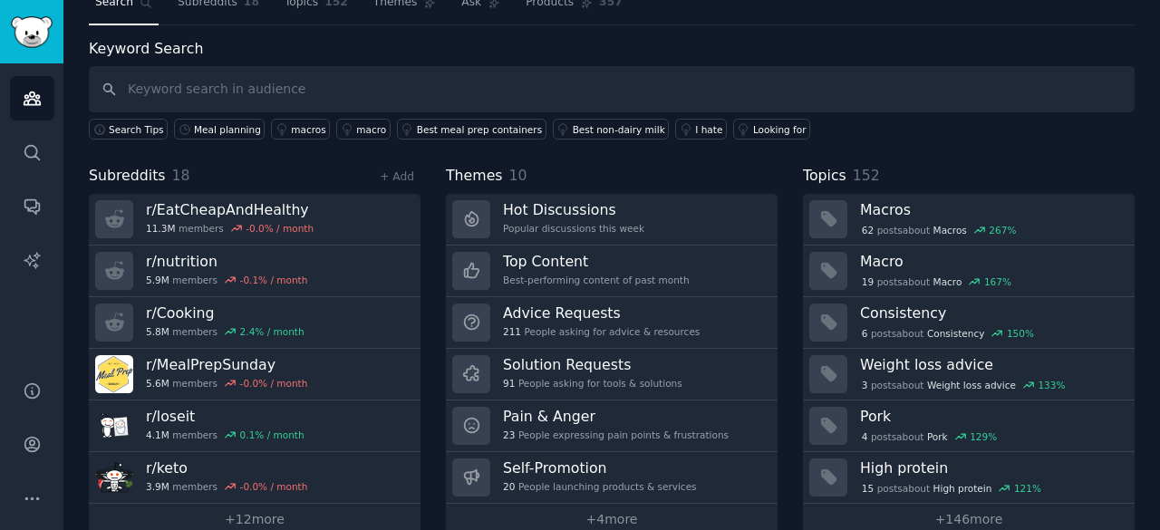
scroll to position [91, 0]
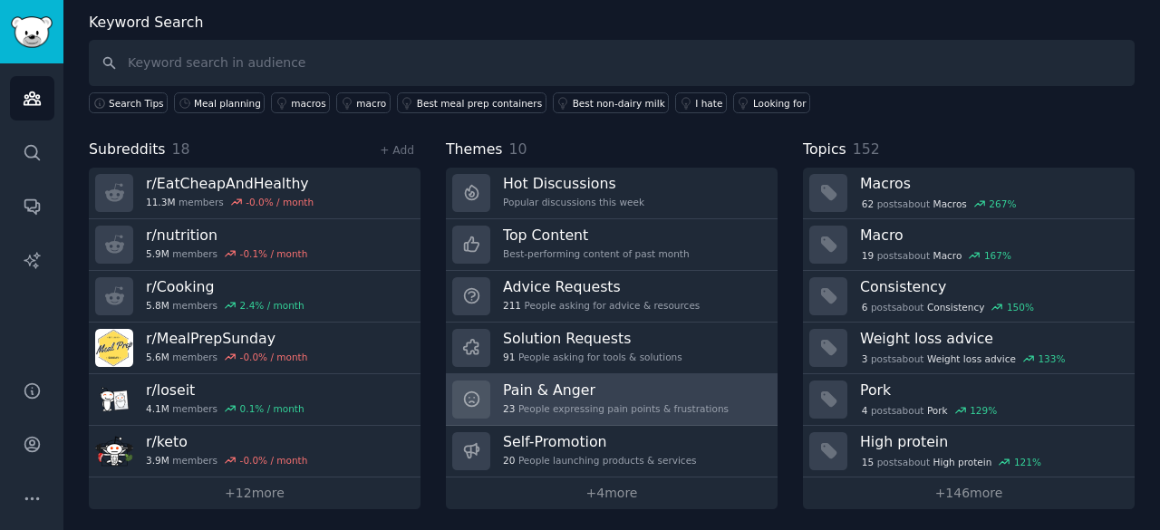
click at [567, 389] on h3 "Pain & Anger" at bounding box center [616, 390] width 226 height 19
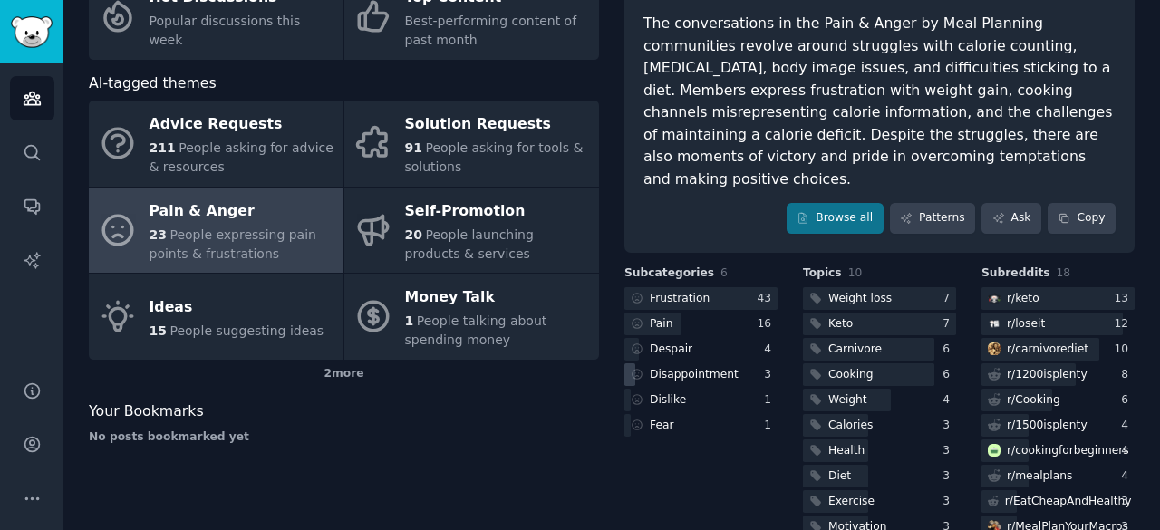
scroll to position [181, 0]
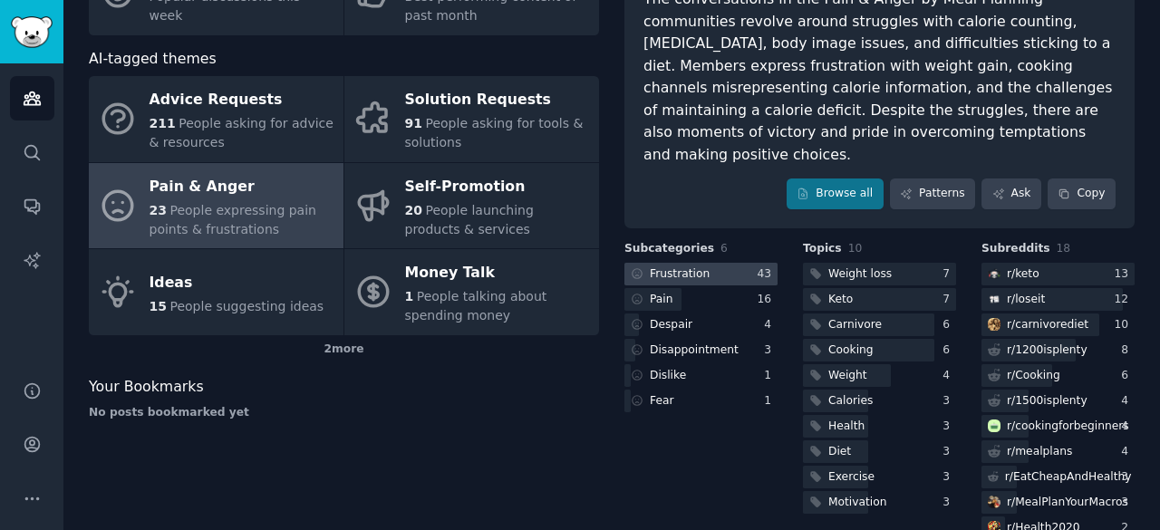
click at [659, 266] on div "Frustration" at bounding box center [680, 274] width 60 height 16
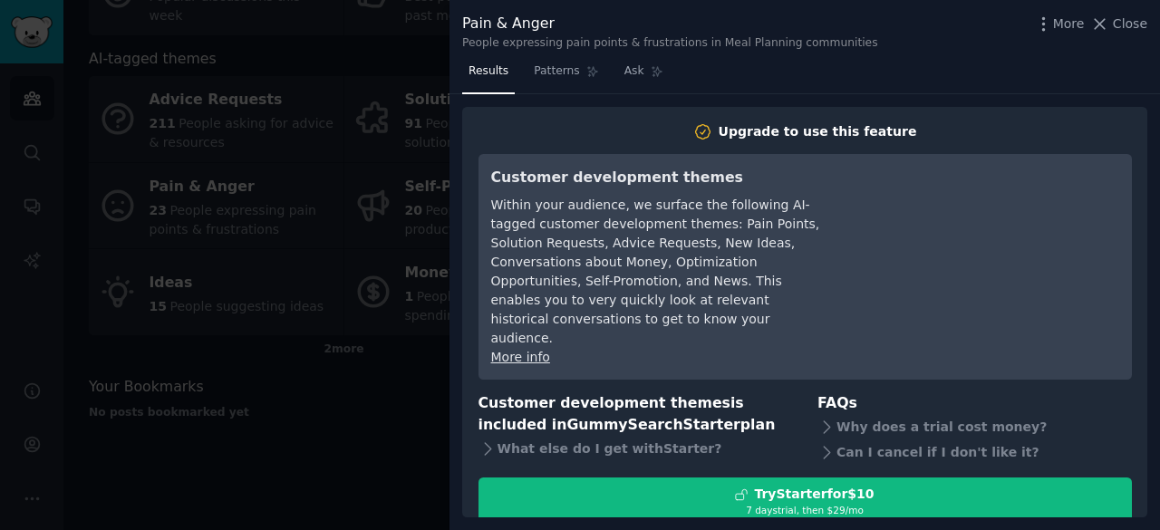
click at [285, 189] on div at bounding box center [580, 265] width 1160 height 530
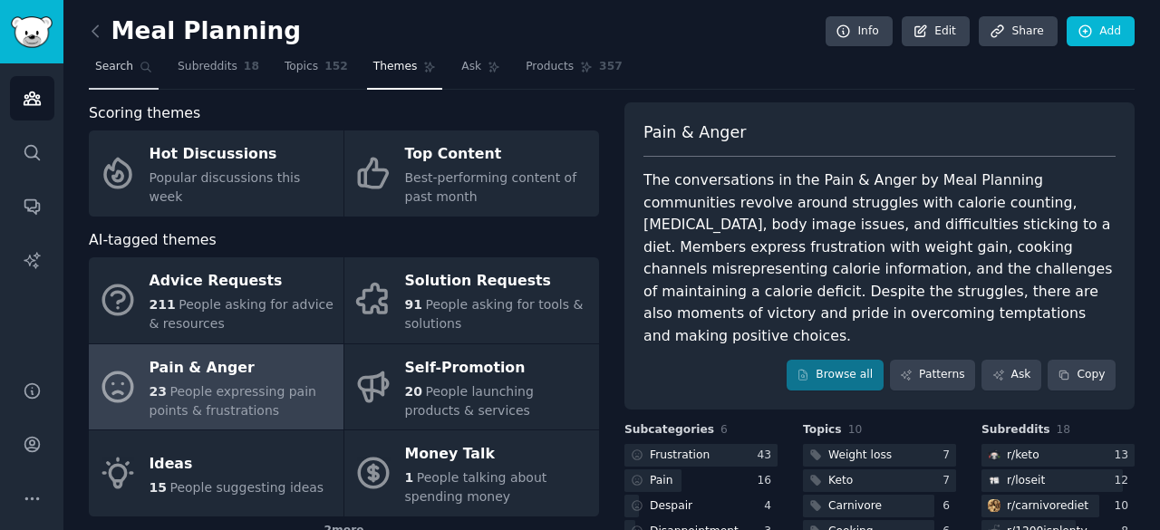
click at [101, 69] on span "Search" at bounding box center [114, 67] width 38 height 16
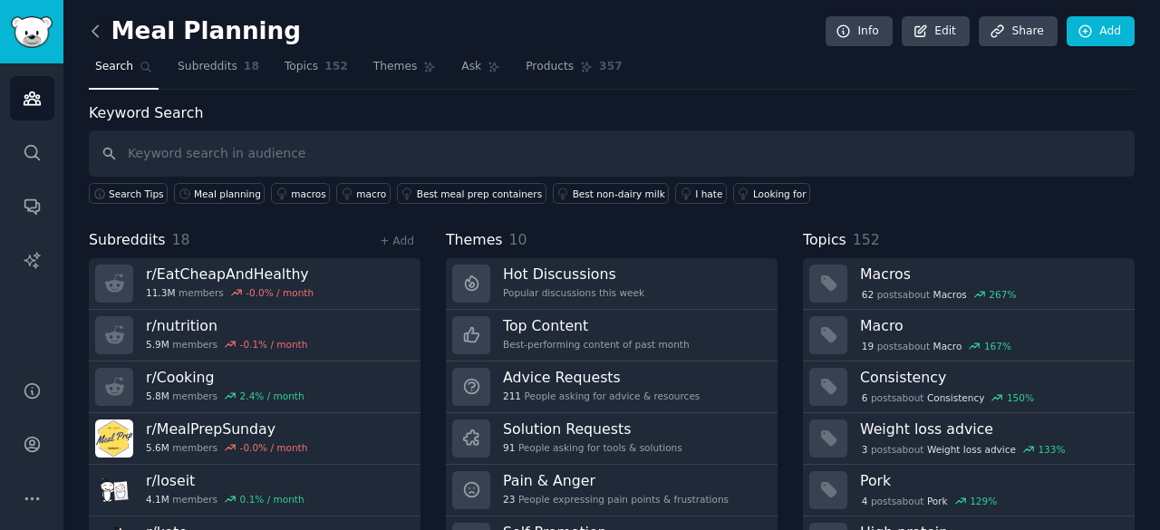
click at [92, 34] on icon at bounding box center [95, 31] width 19 height 19
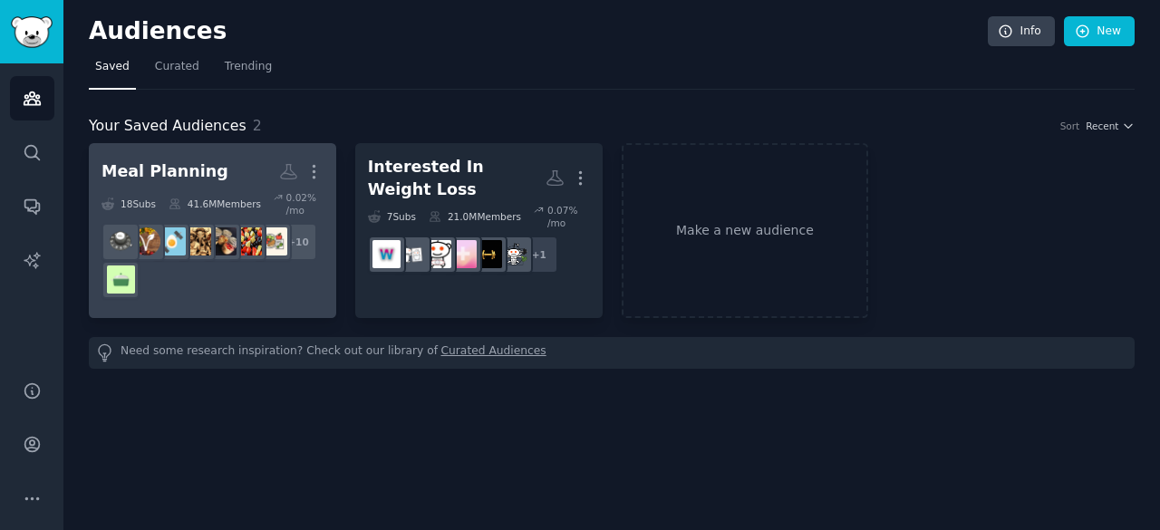
click at [173, 172] on div "Meal Planning" at bounding box center [165, 171] width 127 height 23
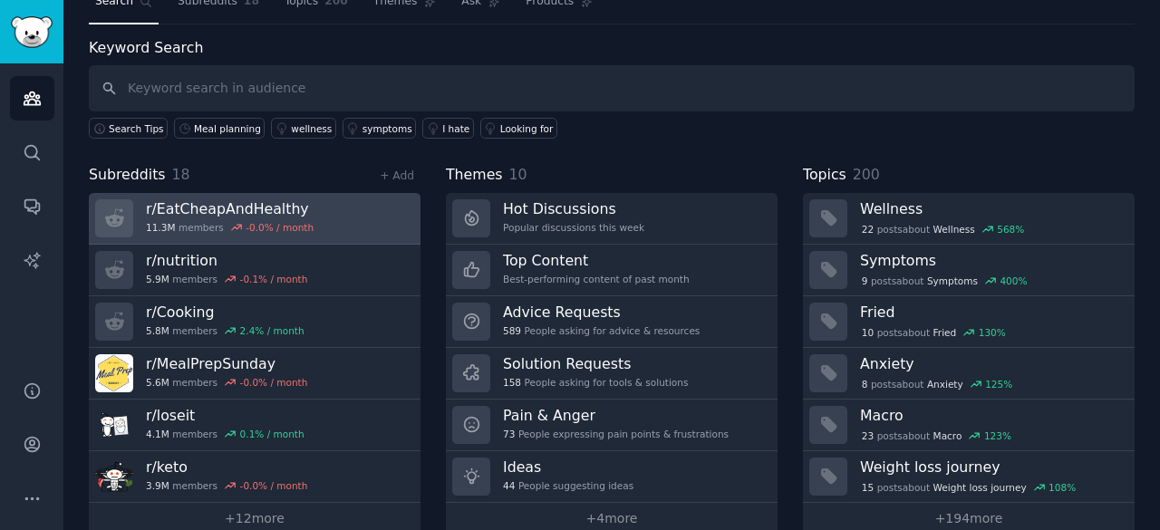
scroll to position [91, 0]
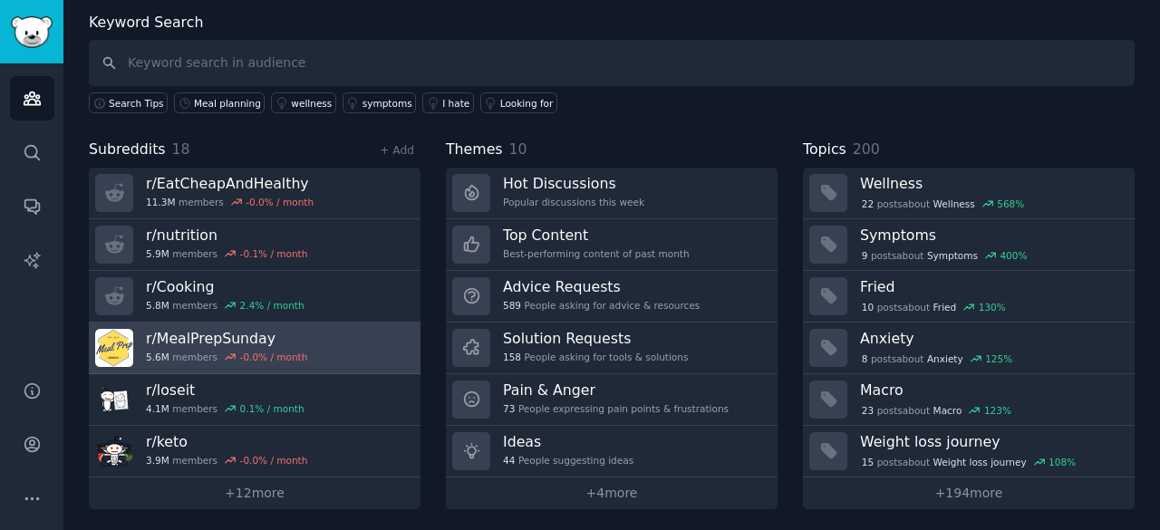
click at [305, 342] on link "r/ MealPrepSunday 5.6M members -0.0 % / month" at bounding box center [255, 349] width 332 height 52
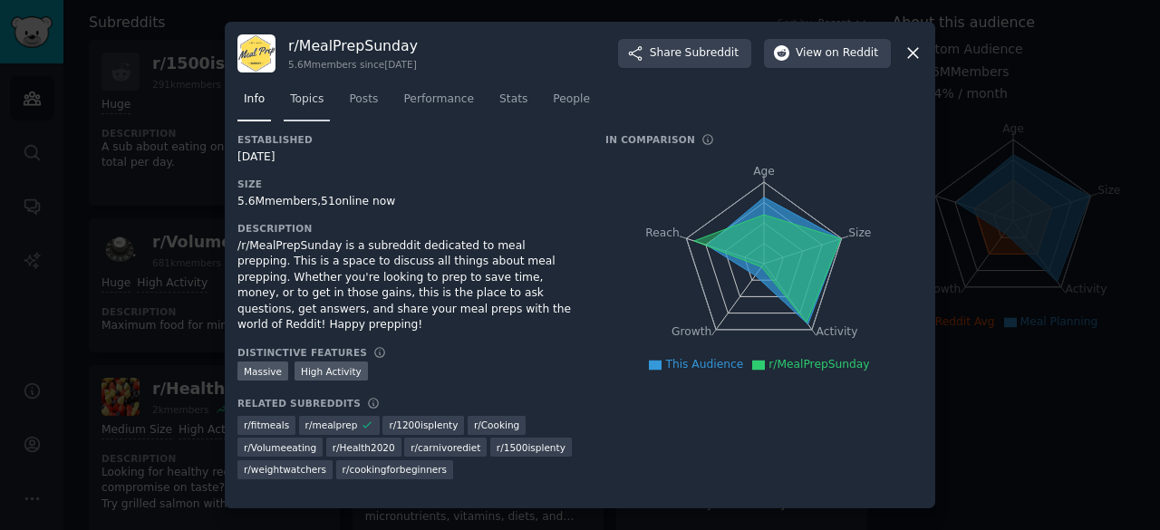
click at [319, 105] on span "Topics" at bounding box center [307, 100] width 34 height 16
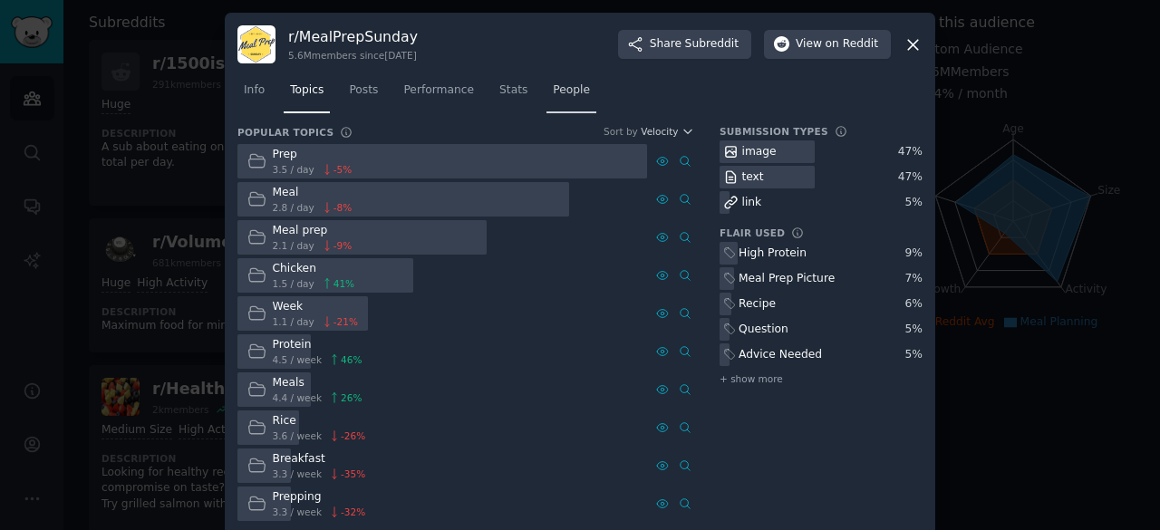
click at [558, 91] on span "People" at bounding box center [571, 90] width 37 height 16
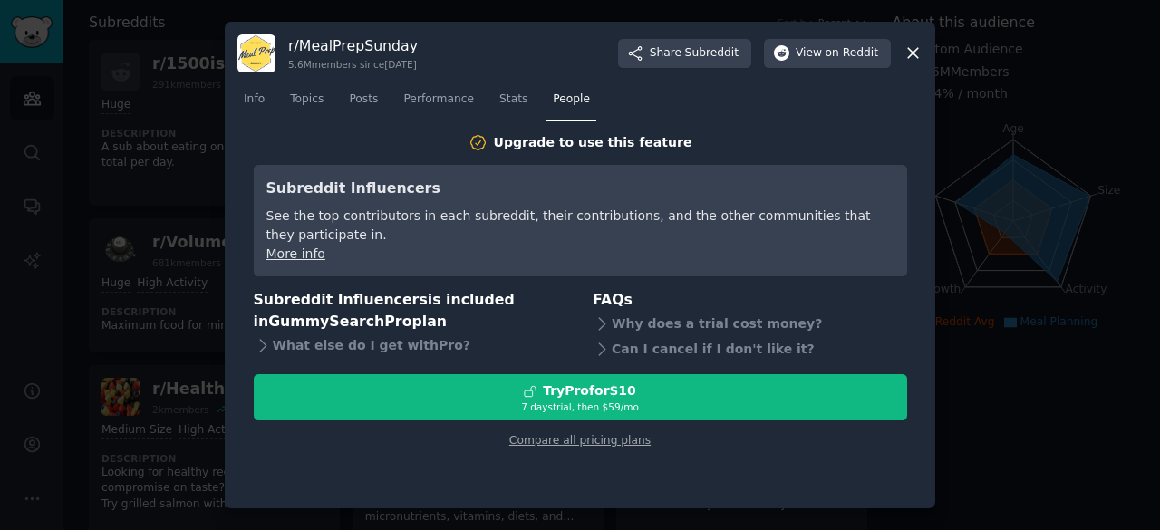
click at [996, 159] on div at bounding box center [580, 265] width 1160 height 530
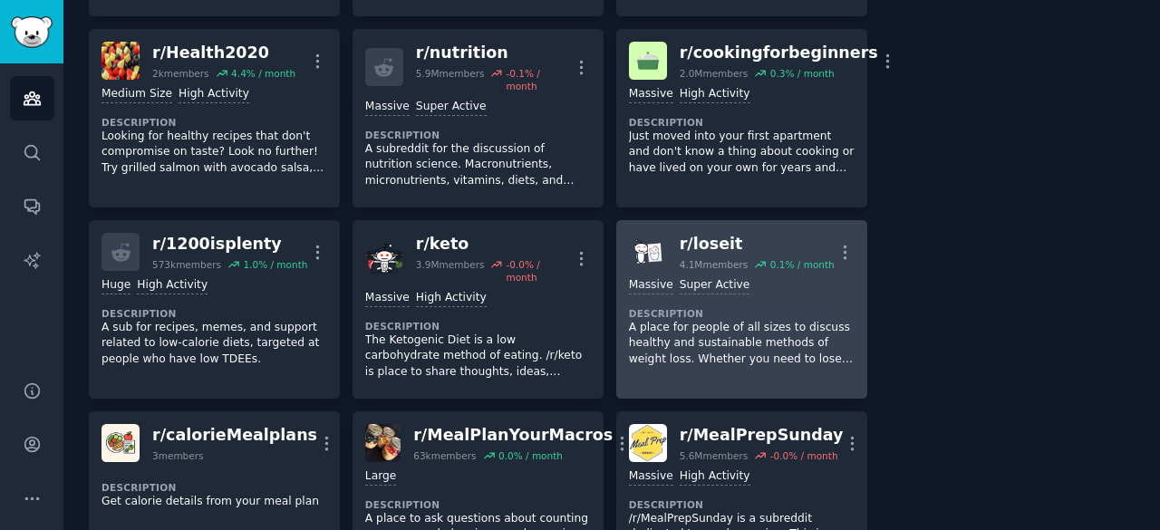
scroll to position [544, 0]
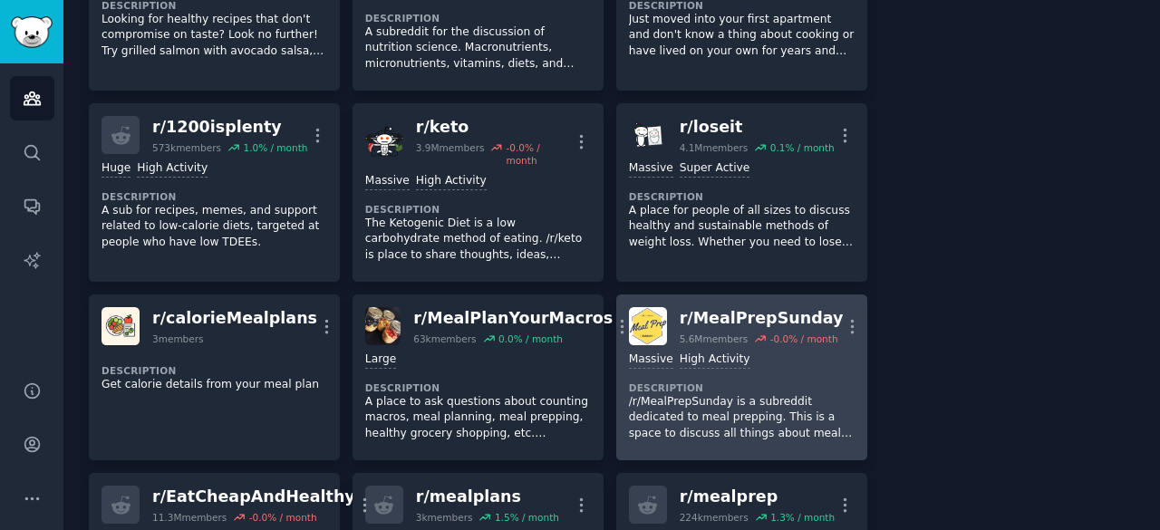
click at [786, 382] on dt "Description" at bounding box center [742, 388] width 226 height 13
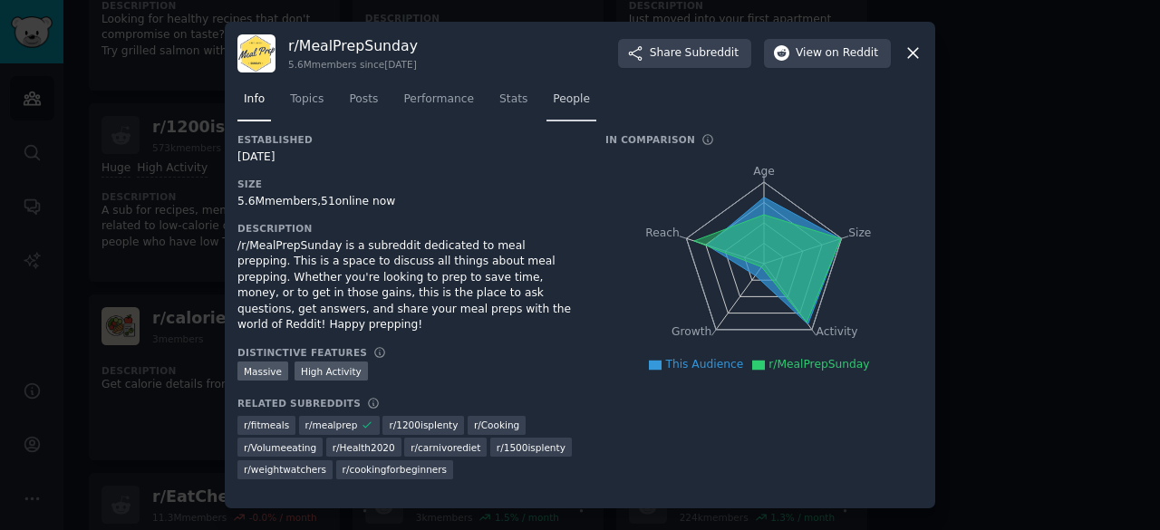
click at [550, 108] on link "People" at bounding box center [572, 103] width 50 height 37
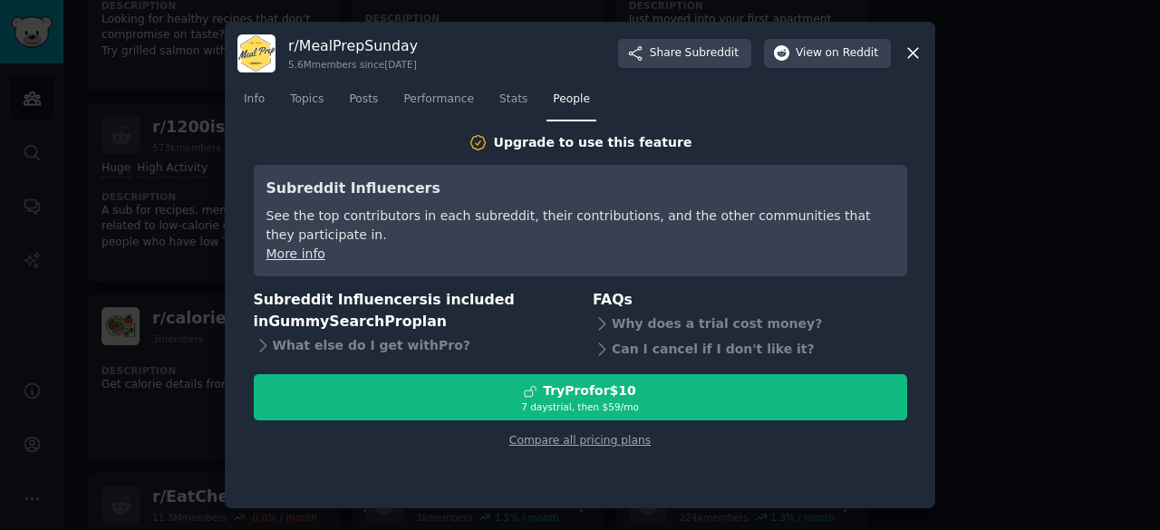
click at [473, 103] on nav "Info Topics Posts Performance Stats People" at bounding box center [579, 103] width 685 height 37
click at [493, 103] on link "Stats" at bounding box center [513, 103] width 41 height 37
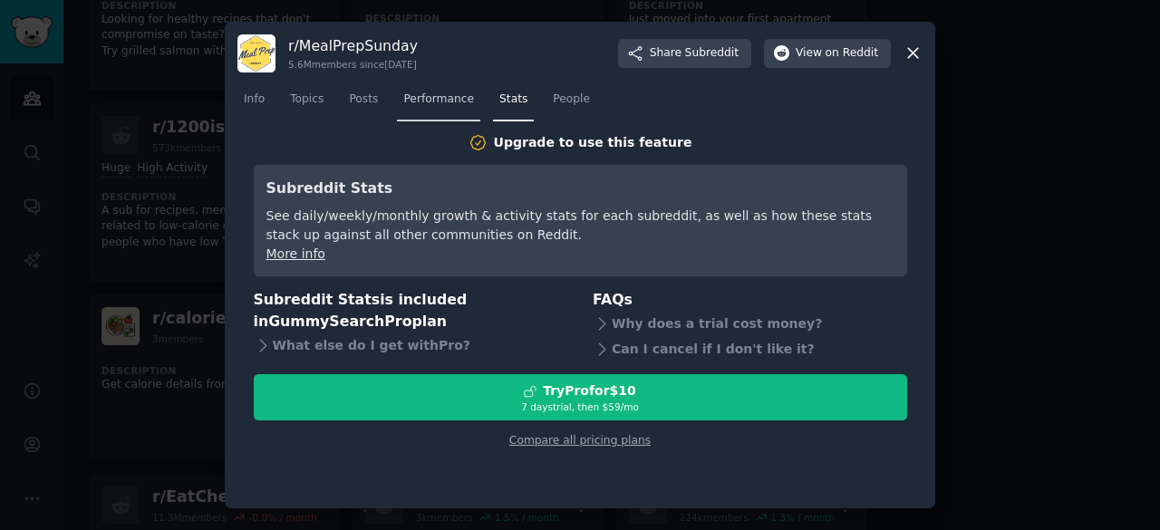
click at [440, 103] on span "Performance" at bounding box center [438, 100] width 71 height 16
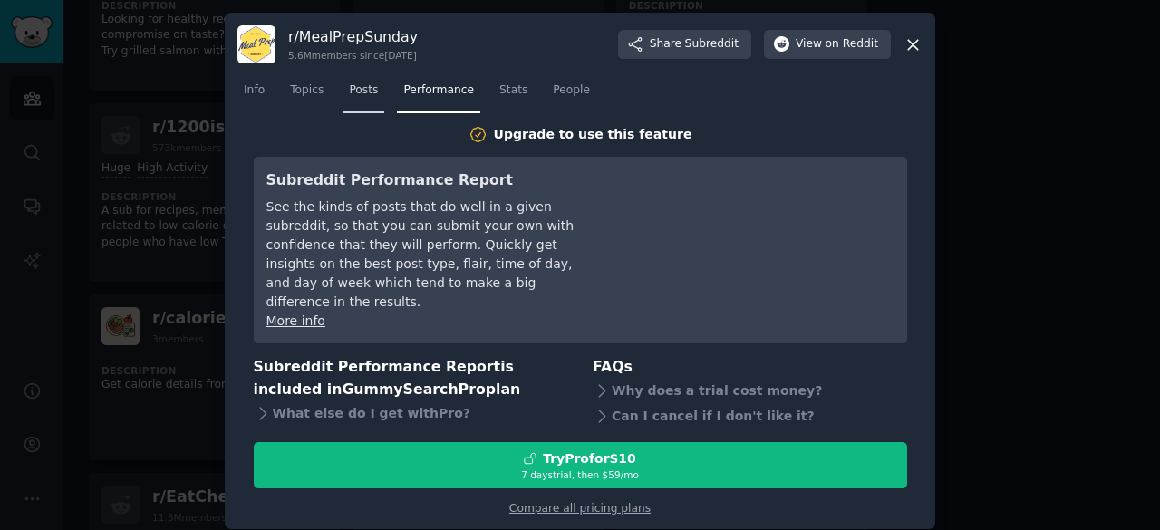
click at [355, 99] on span "Posts" at bounding box center [363, 90] width 29 height 16
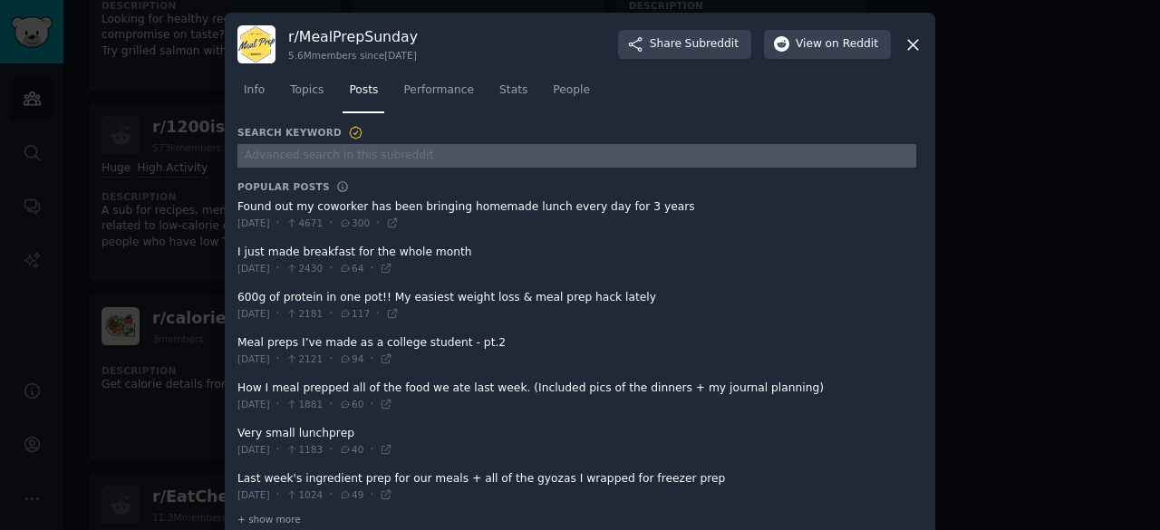
click at [308, 148] on input "text" at bounding box center [576, 156] width 679 height 24
type input "meal plan"
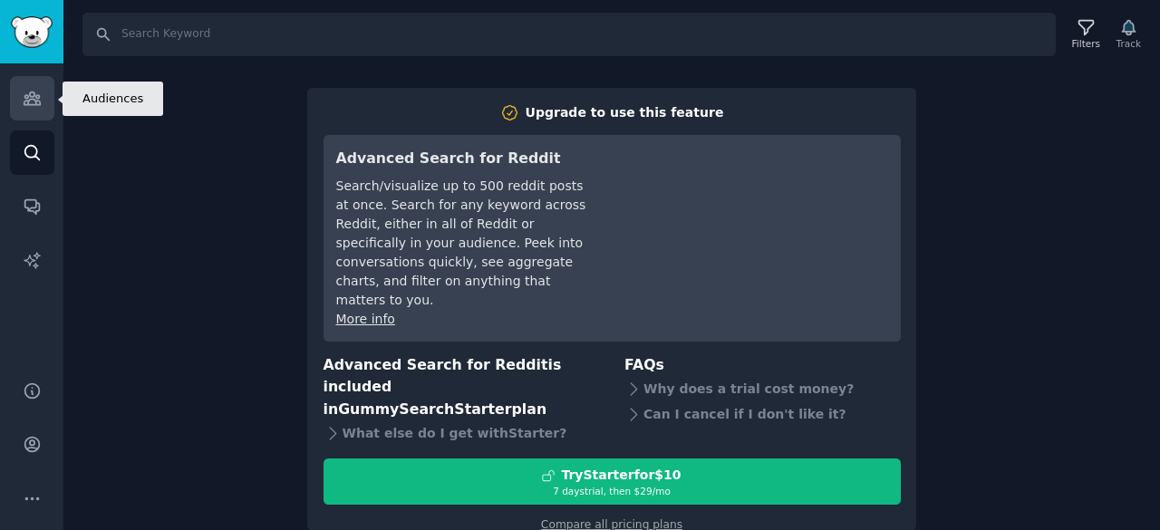
click at [34, 97] on icon "Sidebar" at bounding box center [32, 98] width 19 height 19
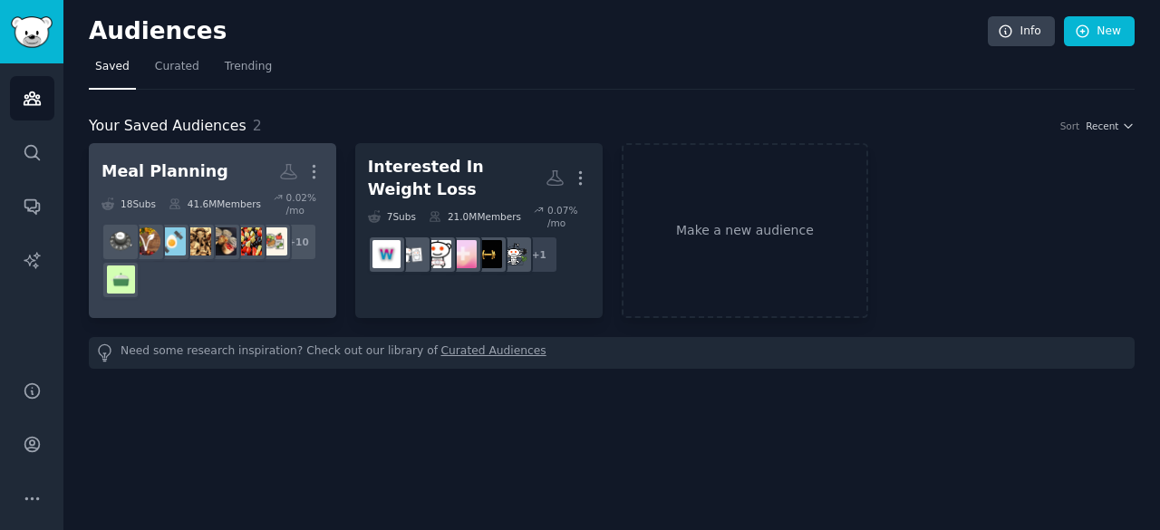
click at [178, 176] on div "Meal Planning" at bounding box center [165, 171] width 127 height 23
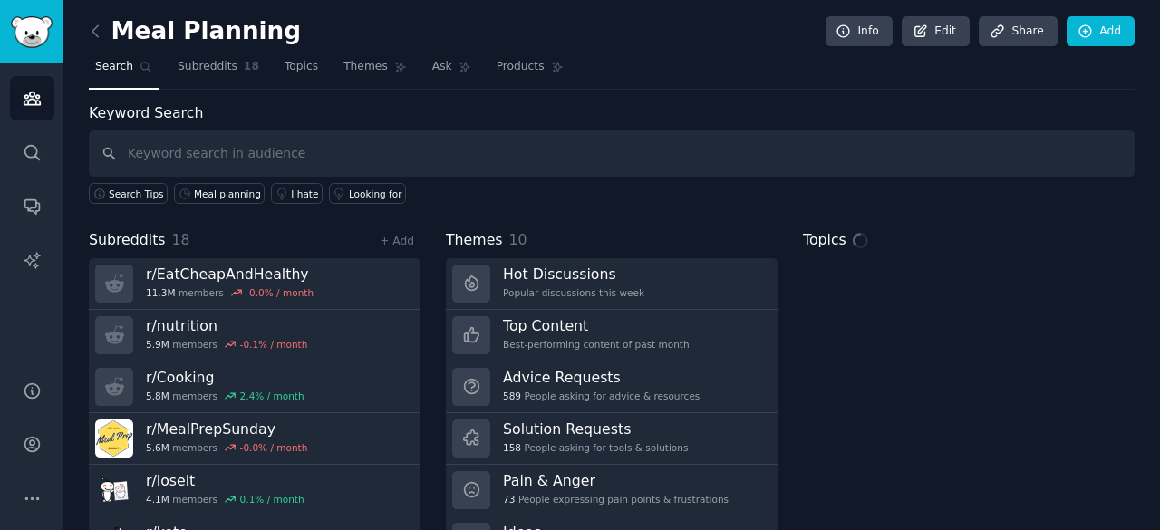
click at [223, 149] on input "text" at bounding box center [612, 154] width 1046 height 46
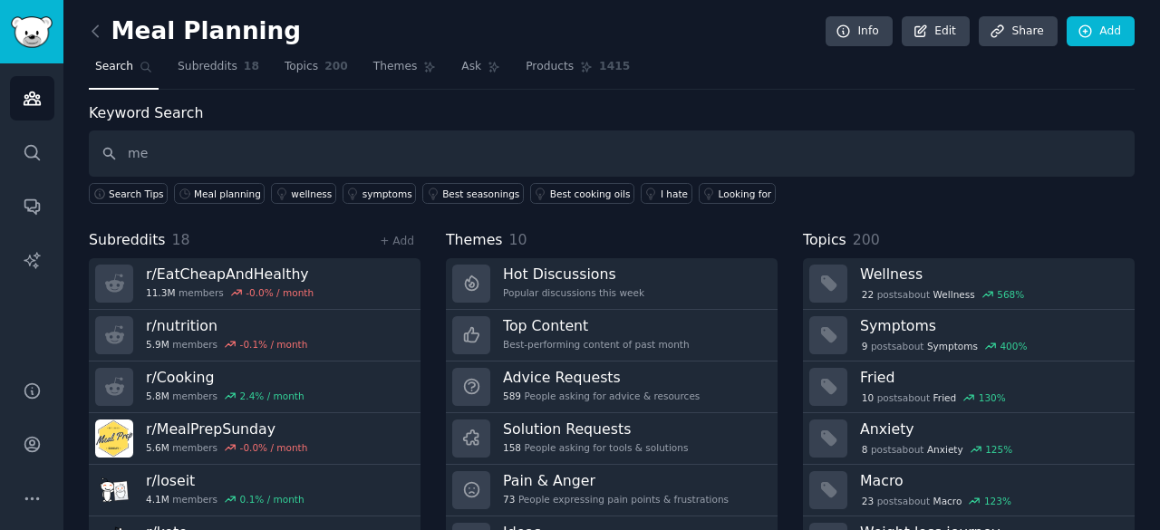
type input "m"
type input "What to eat"
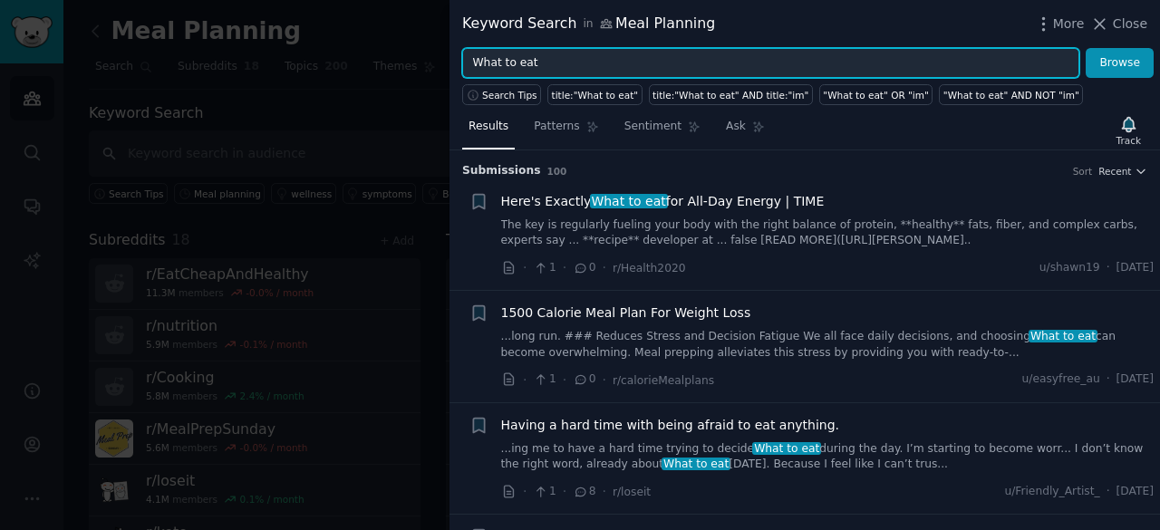
click at [607, 65] on input "What to eat" at bounding box center [770, 63] width 617 height 31
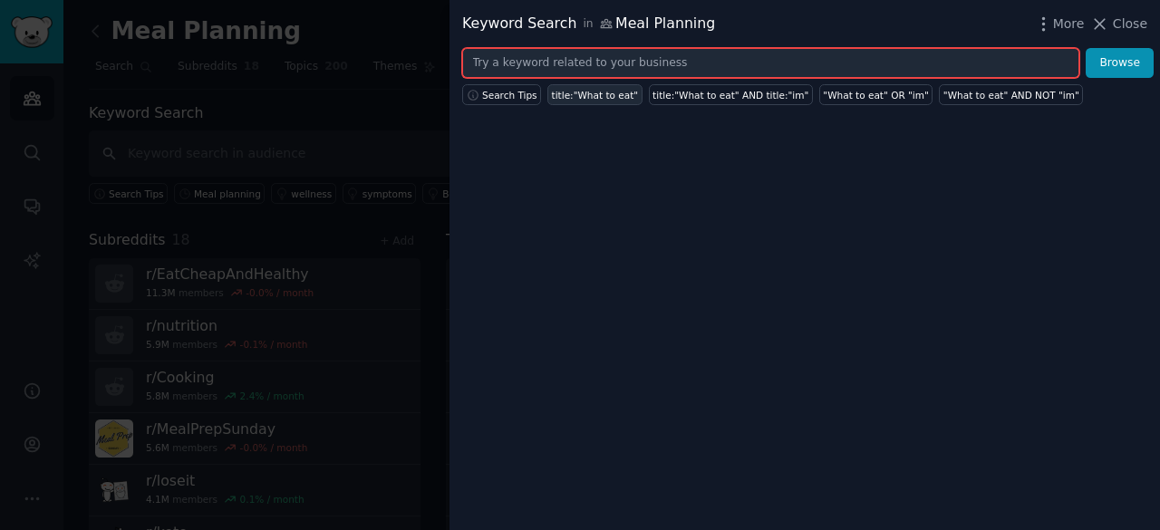
paste input "Do you get home from work too tired to cook?"
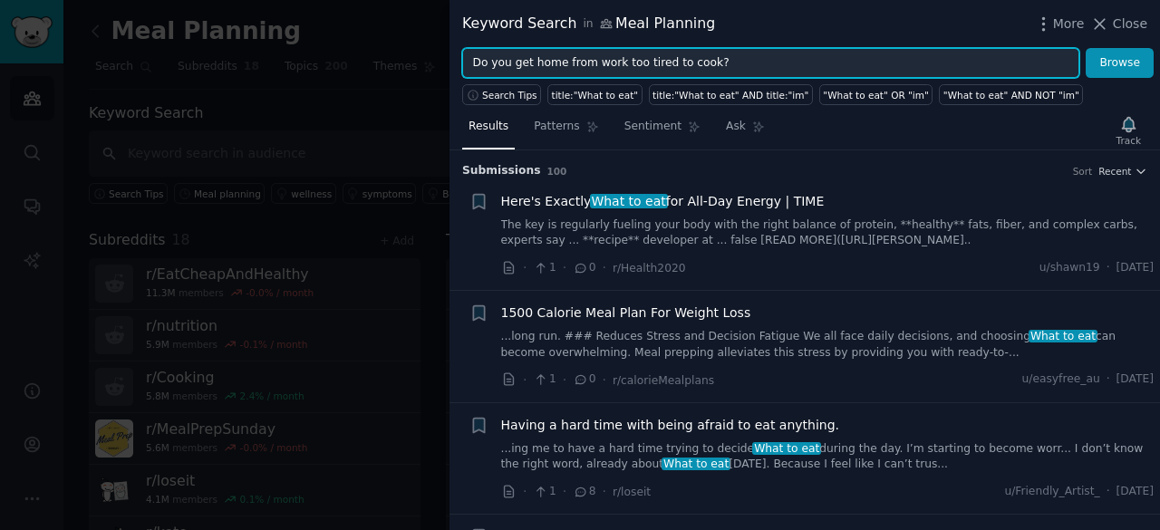
type input "Do you get home from work too tired to cook?"
click at [1086, 48] on button "Browse" at bounding box center [1120, 63] width 68 height 31
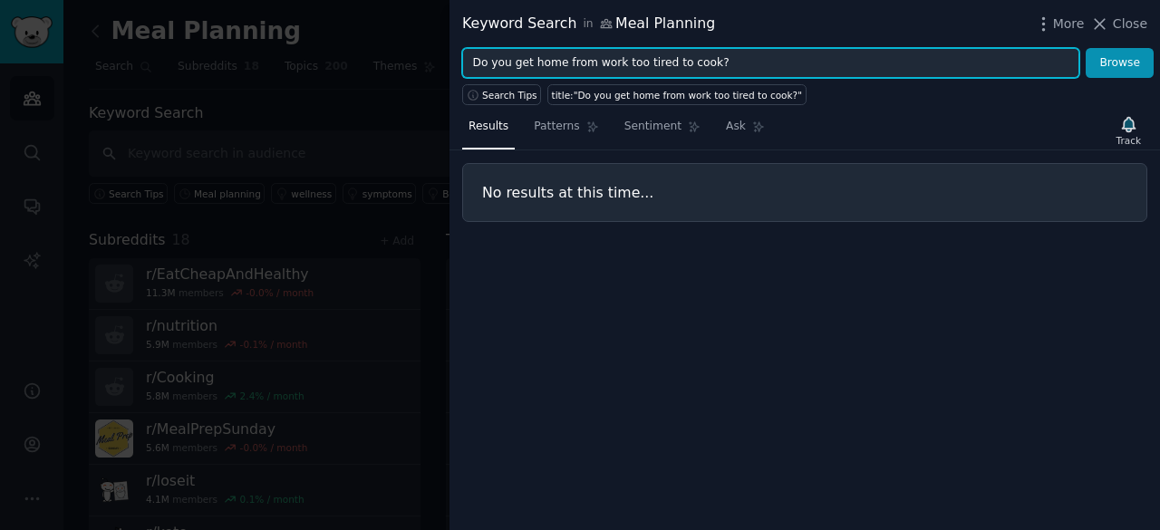
drag, startPoint x: 721, startPoint y: 64, endPoint x: 450, endPoint y: 64, distance: 271.0
click at [450, 64] on div "Do you get home from work too tired to cook? Browse" at bounding box center [805, 63] width 711 height 31
type input "f"
type input "meal plan frustration"
click at [1086, 48] on button "Browse" at bounding box center [1120, 63] width 68 height 31
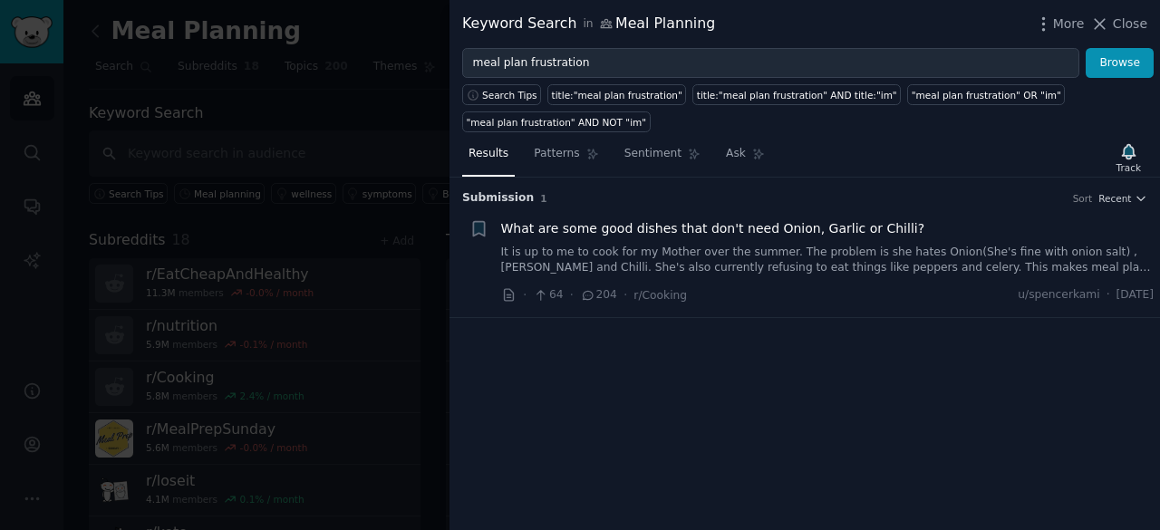
click at [334, 137] on div at bounding box center [580, 265] width 1160 height 530
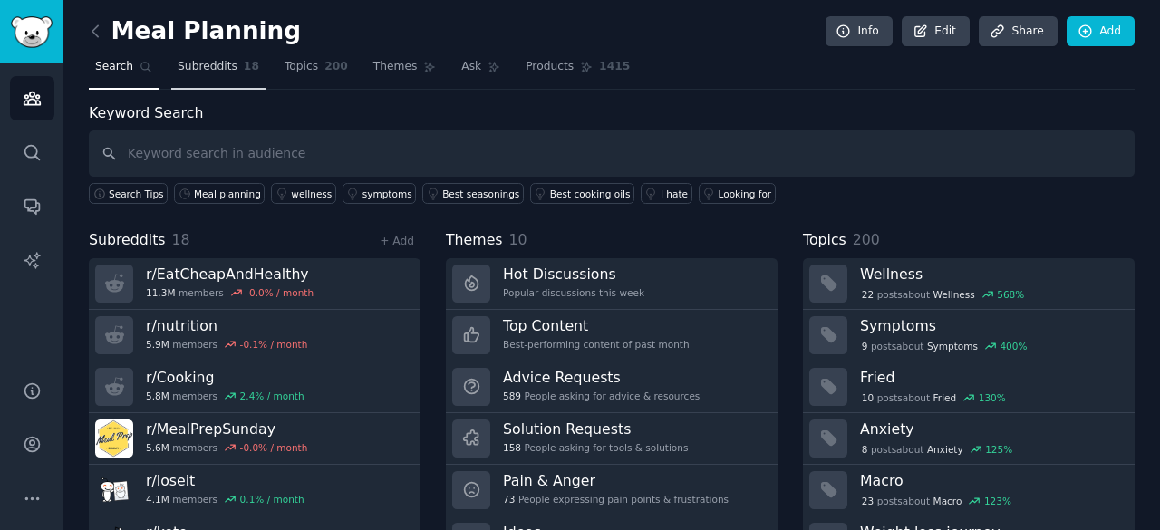
click at [201, 71] on span "Subreddits" at bounding box center [208, 67] width 60 height 16
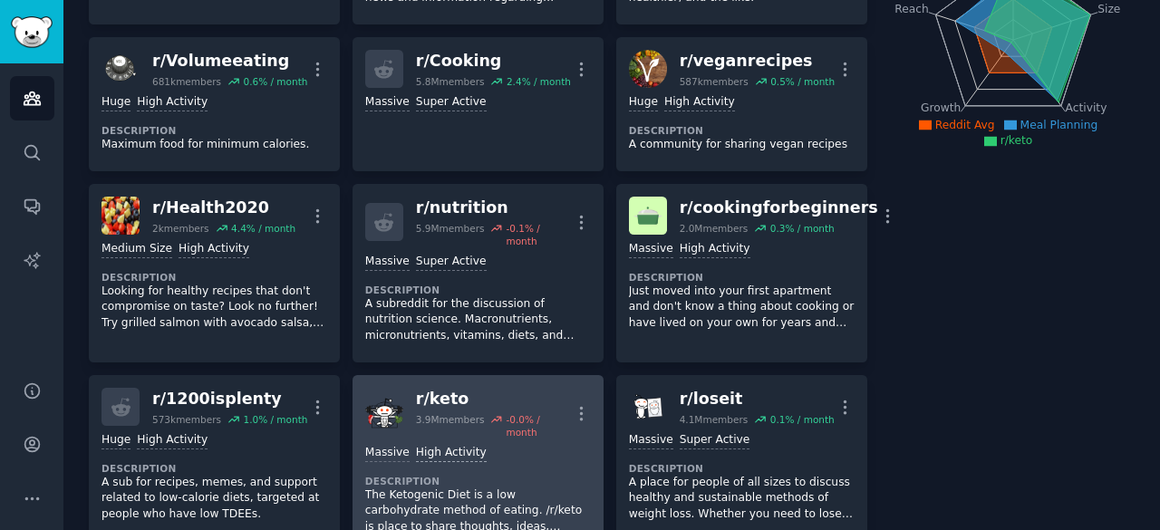
scroll to position [453, 0]
